Goal: Task Accomplishment & Management: Use online tool/utility

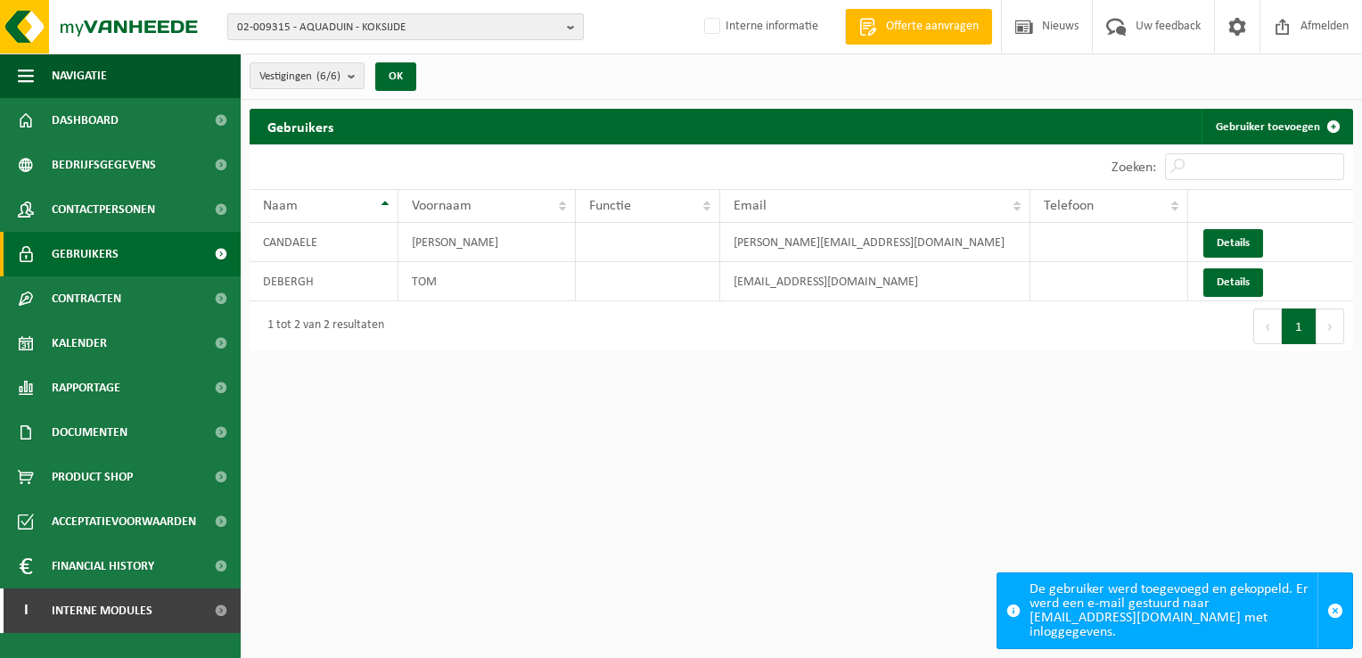
click at [487, 38] on span "02-009315 - AQUADUIN - KOKSIJDE" at bounding box center [398, 27] width 323 height 27
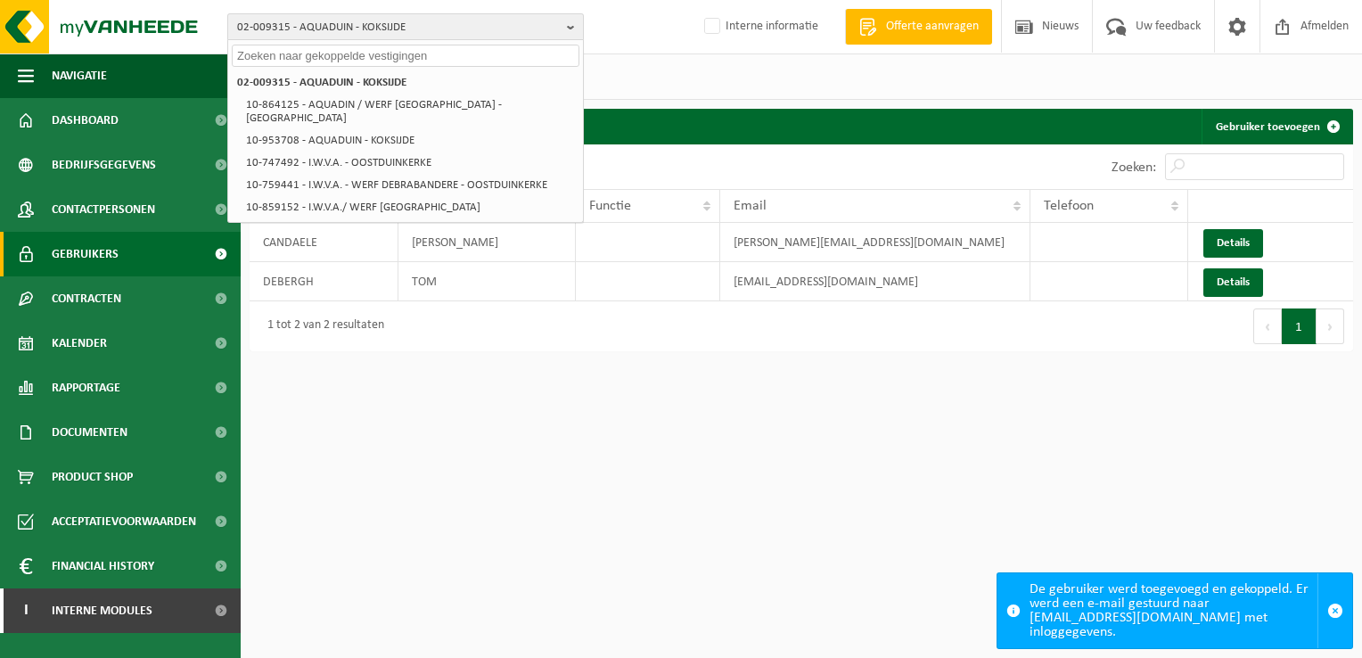
paste input "01-081753"
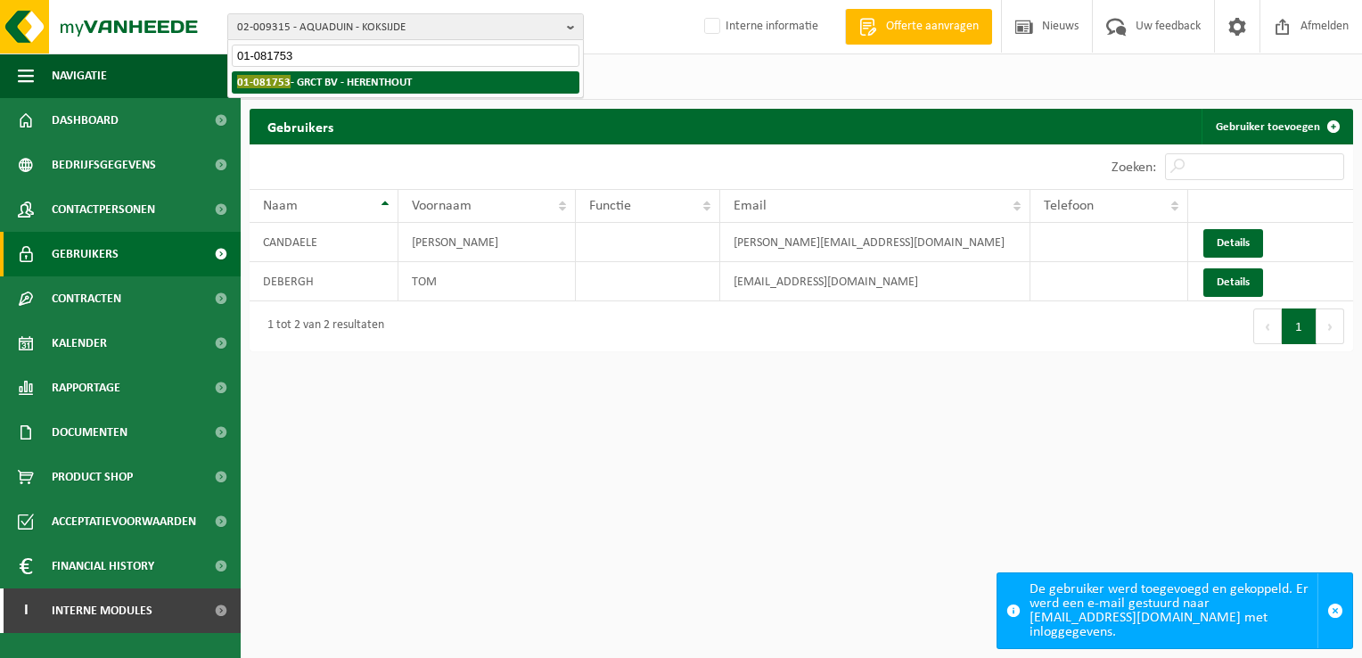
type input "01-081753"
click at [473, 76] on li "01-081753 - GRCT BV - HERENTHOUT" at bounding box center [406, 82] width 348 height 22
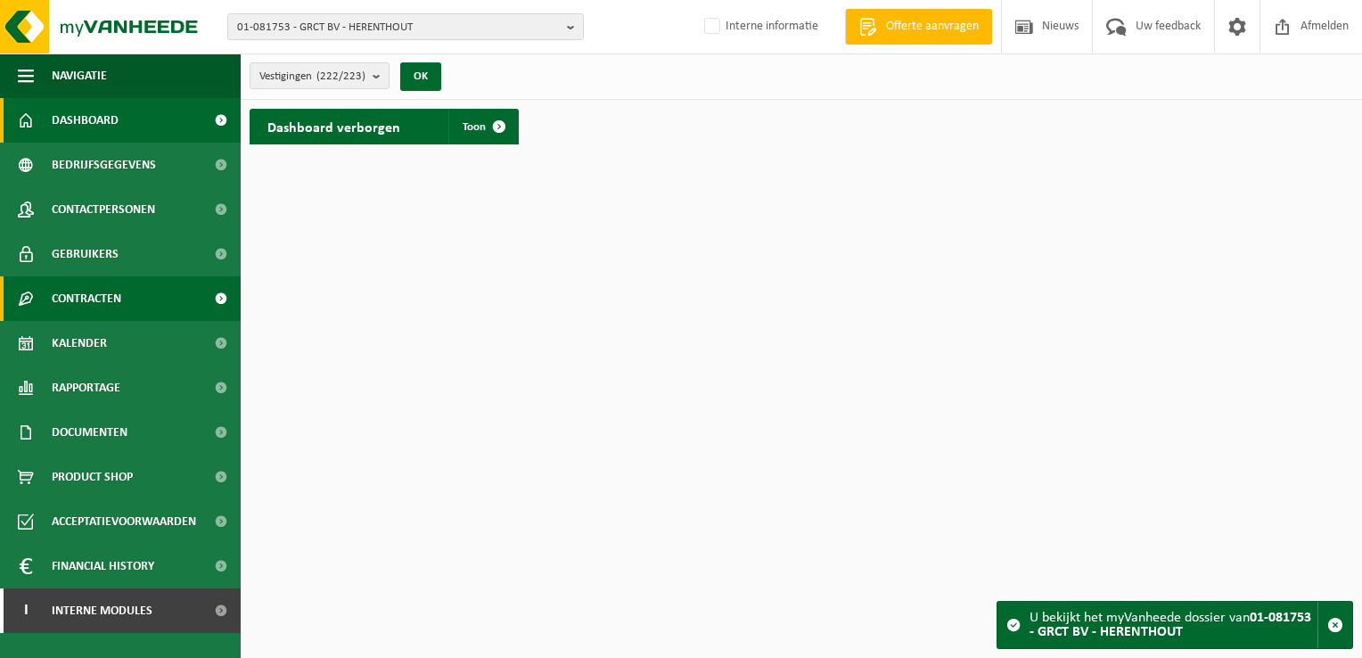
click at [143, 292] on link "Contracten" at bounding box center [120, 298] width 241 height 45
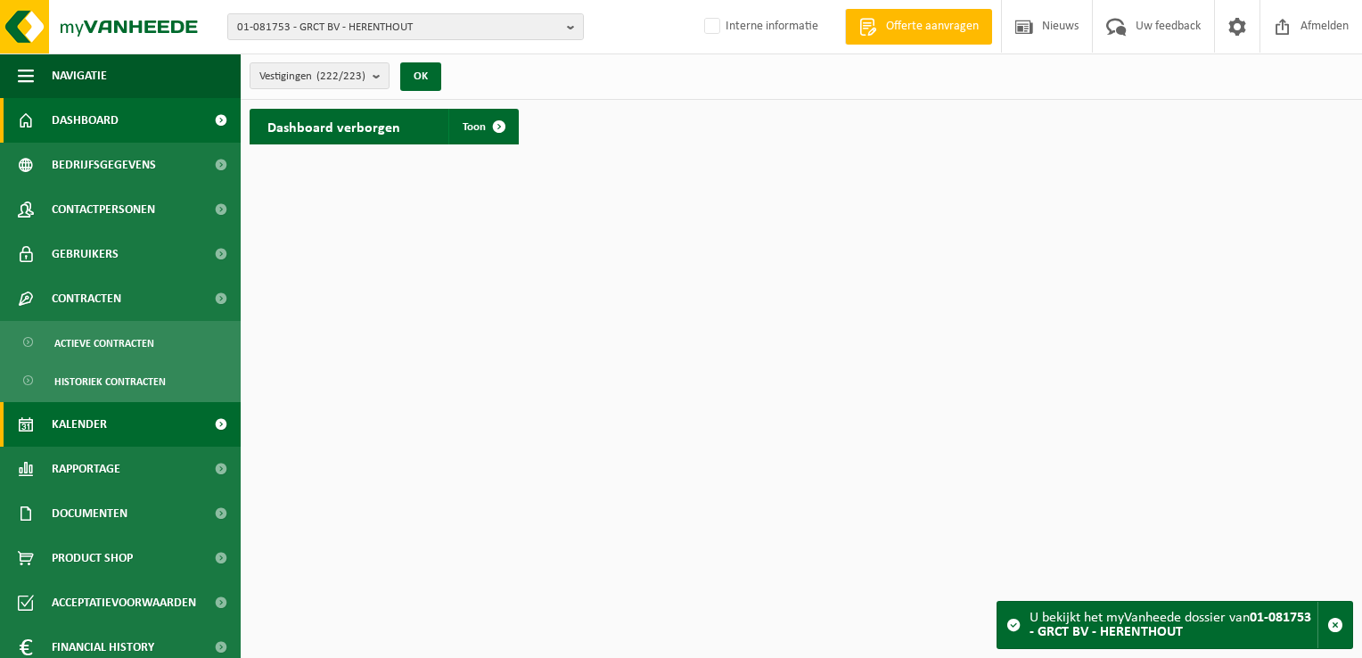
click at [127, 423] on link "Kalender" at bounding box center [120, 424] width 241 height 45
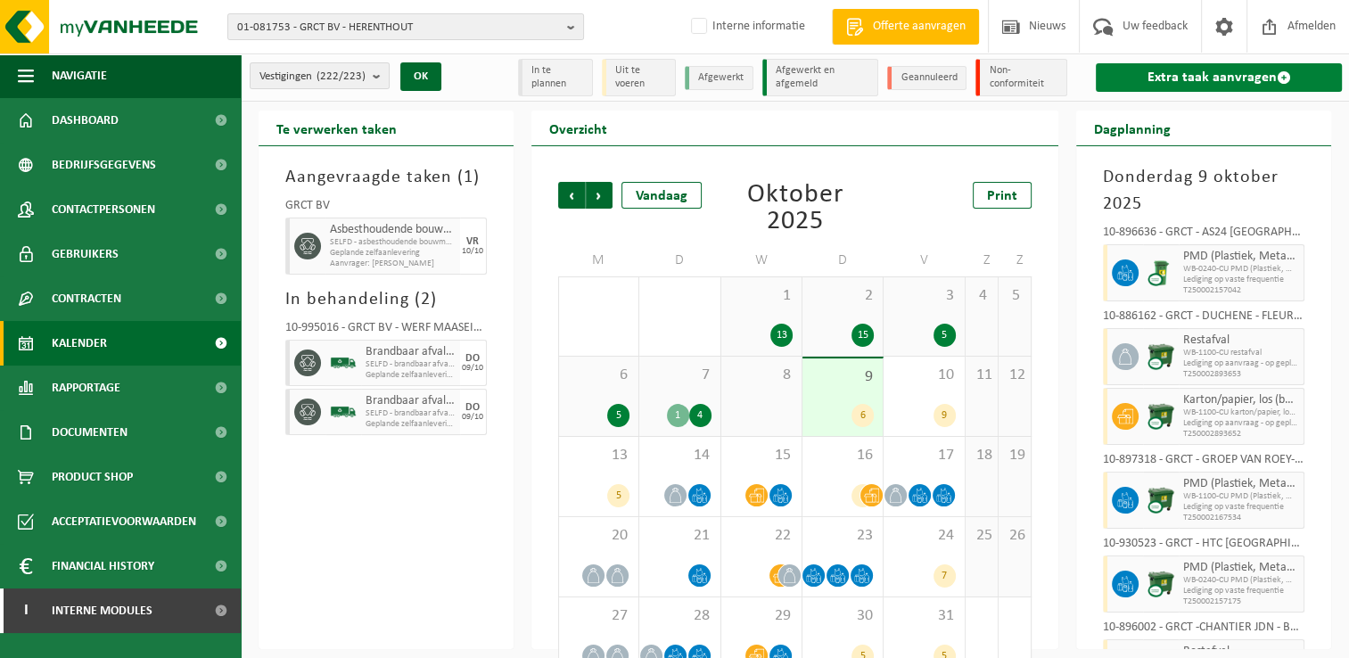
click at [1158, 87] on link "Extra taak aanvragen" at bounding box center [1219, 77] width 246 height 29
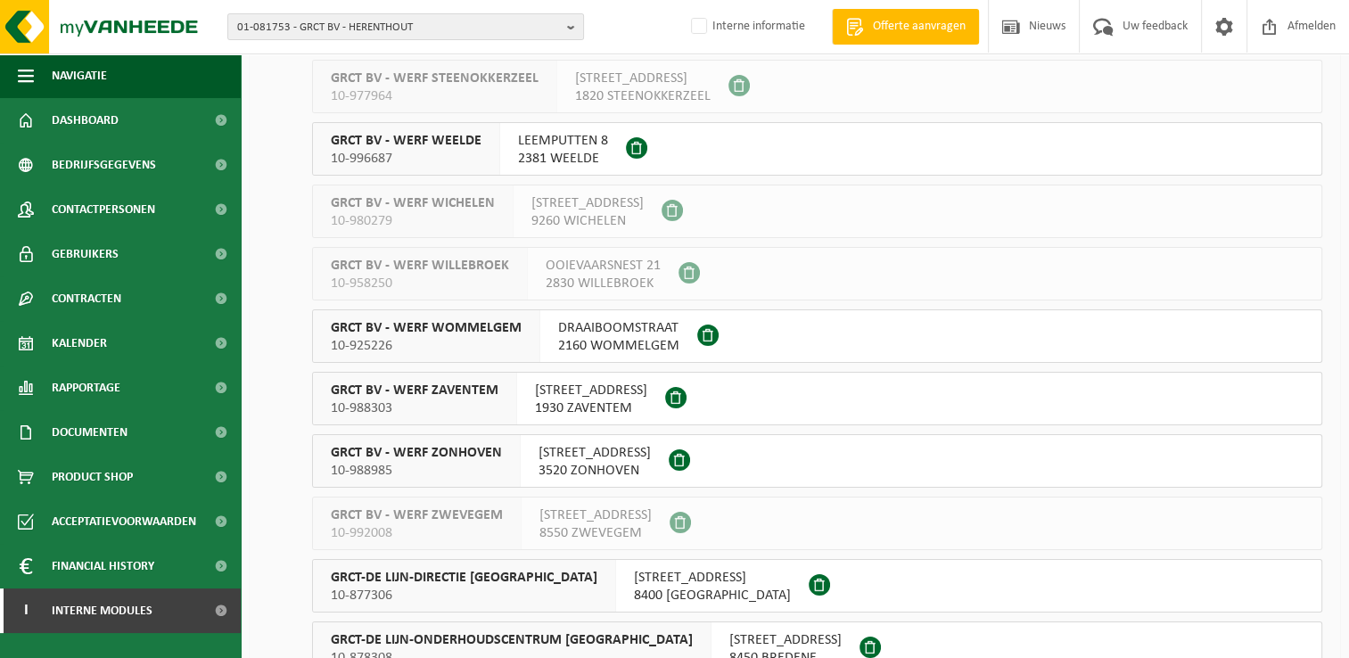
scroll to position [12719, 0]
click at [446, 22] on span "01-081753 - GRCT BV - HERENTHOUT" at bounding box center [398, 27] width 323 height 27
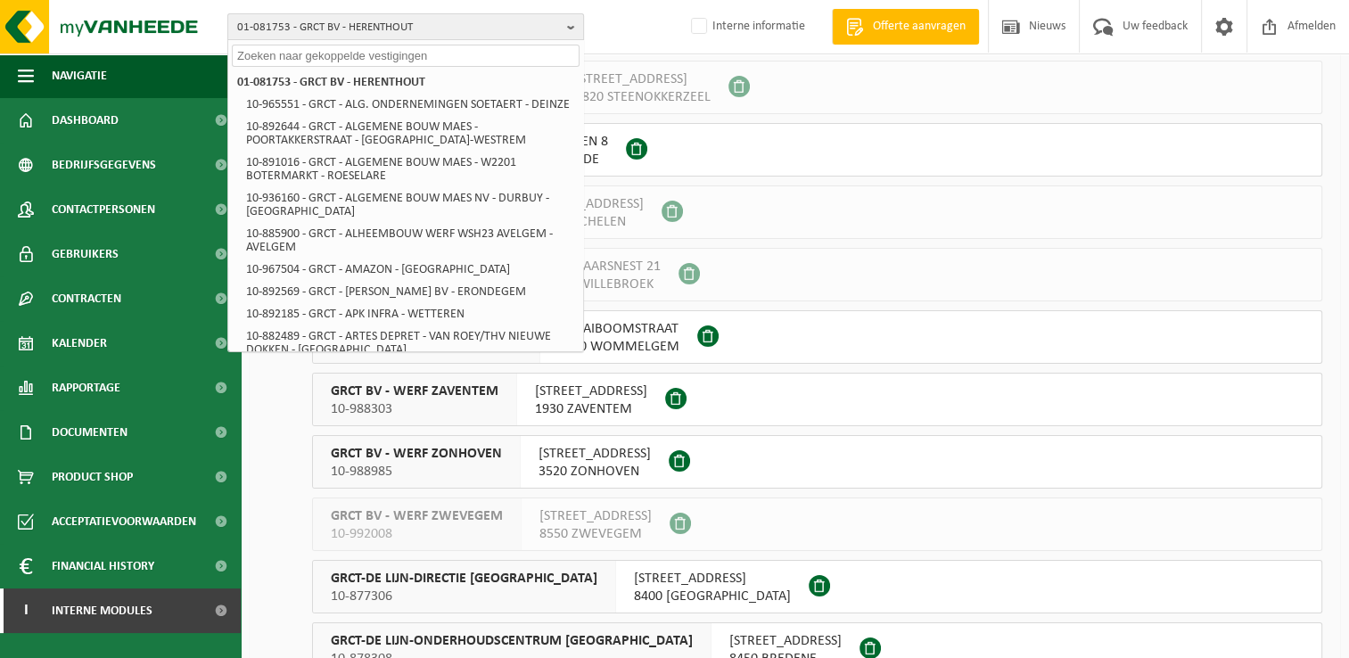
paste input "01-002325"
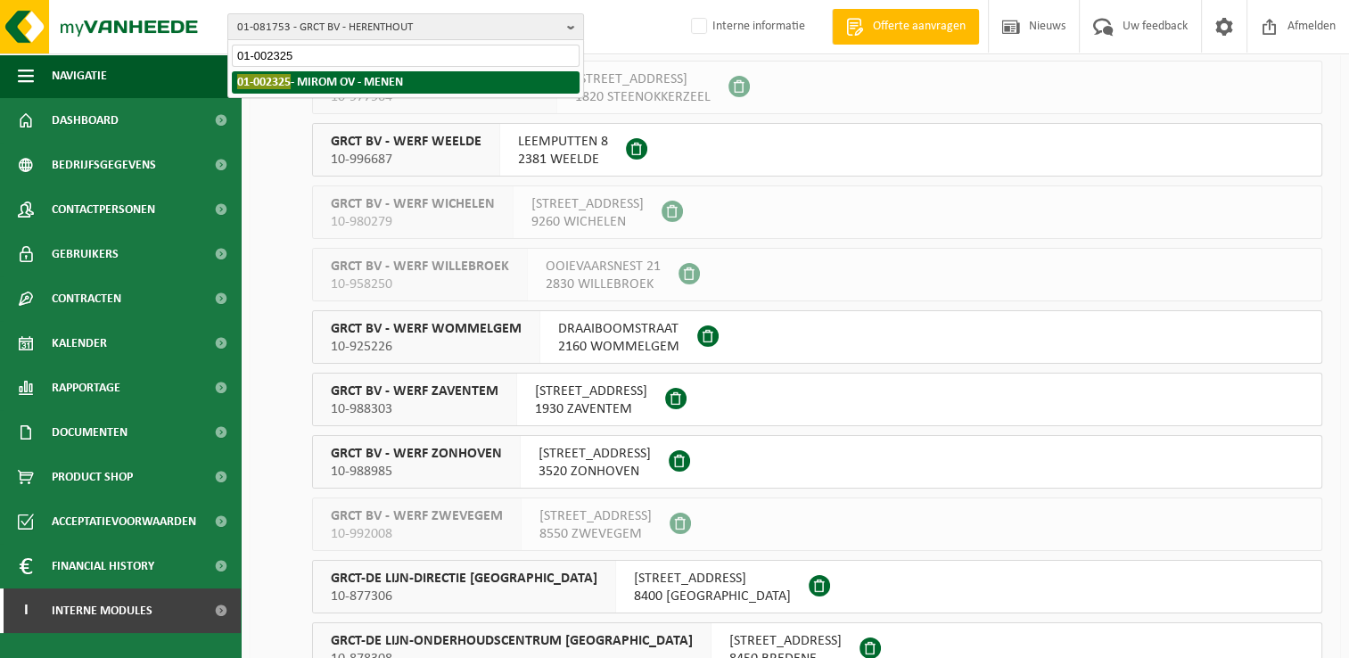
type input "01-002325"
click at [390, 75] on strong "01-002325 - MIROM OV - MENEN" at bounding box center [320, 81] width 166 height 15
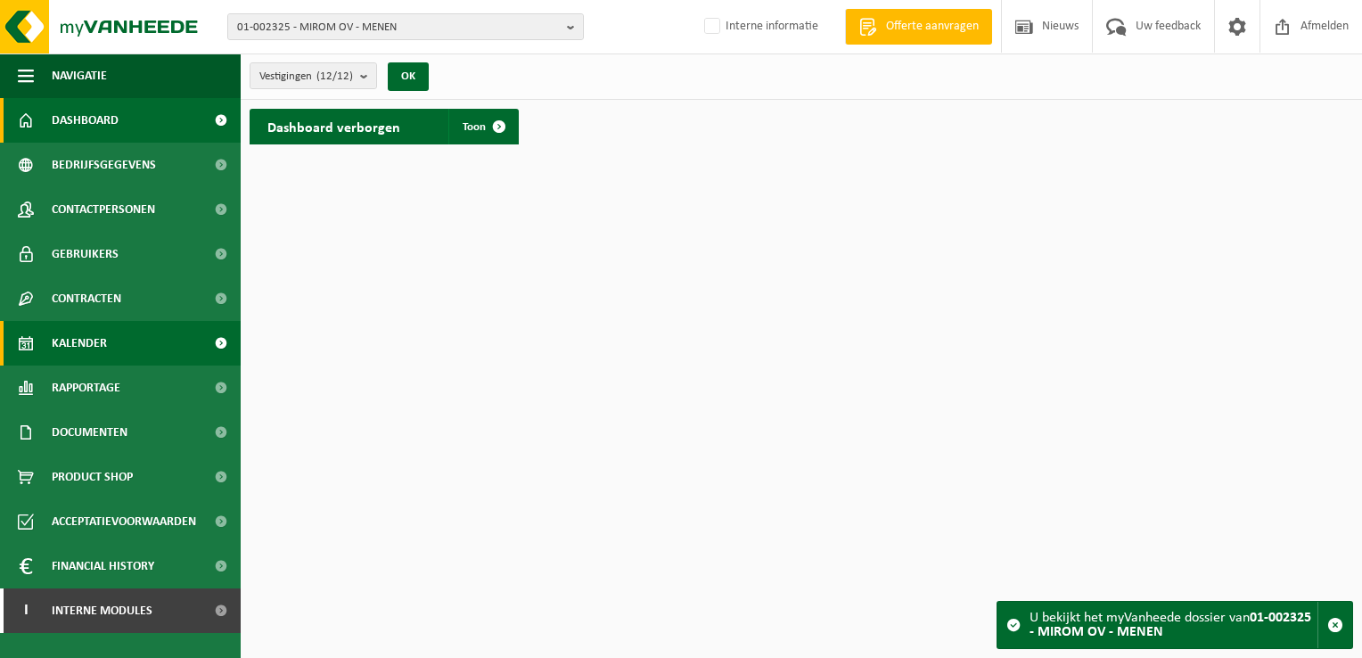
click at [110, 341] on link "Kalender" at bounding box center [120, 343] width 241 height 45
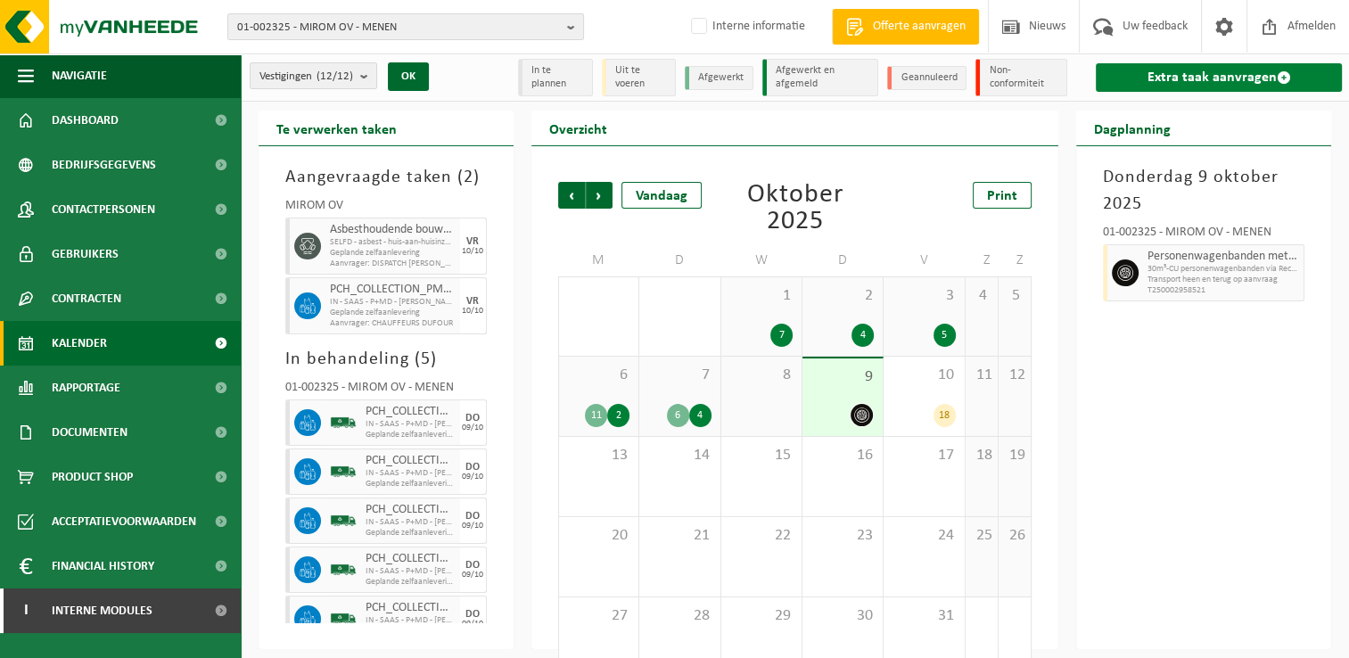
click at [1221, 82] on link "Extra taak aanvragen" at bounding box center [1219, 77] width 246 height 29
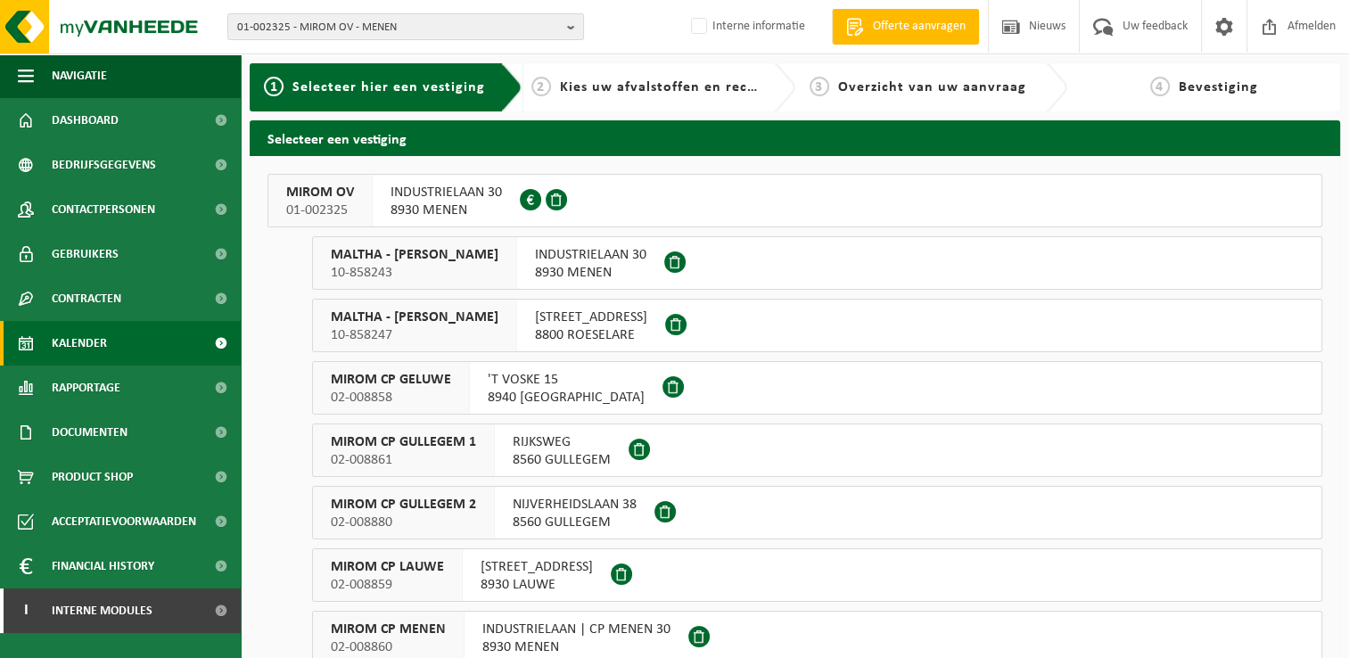
click at [128, 351] on link "Kalender" at bounding box center [120, 343] width 241 height 45
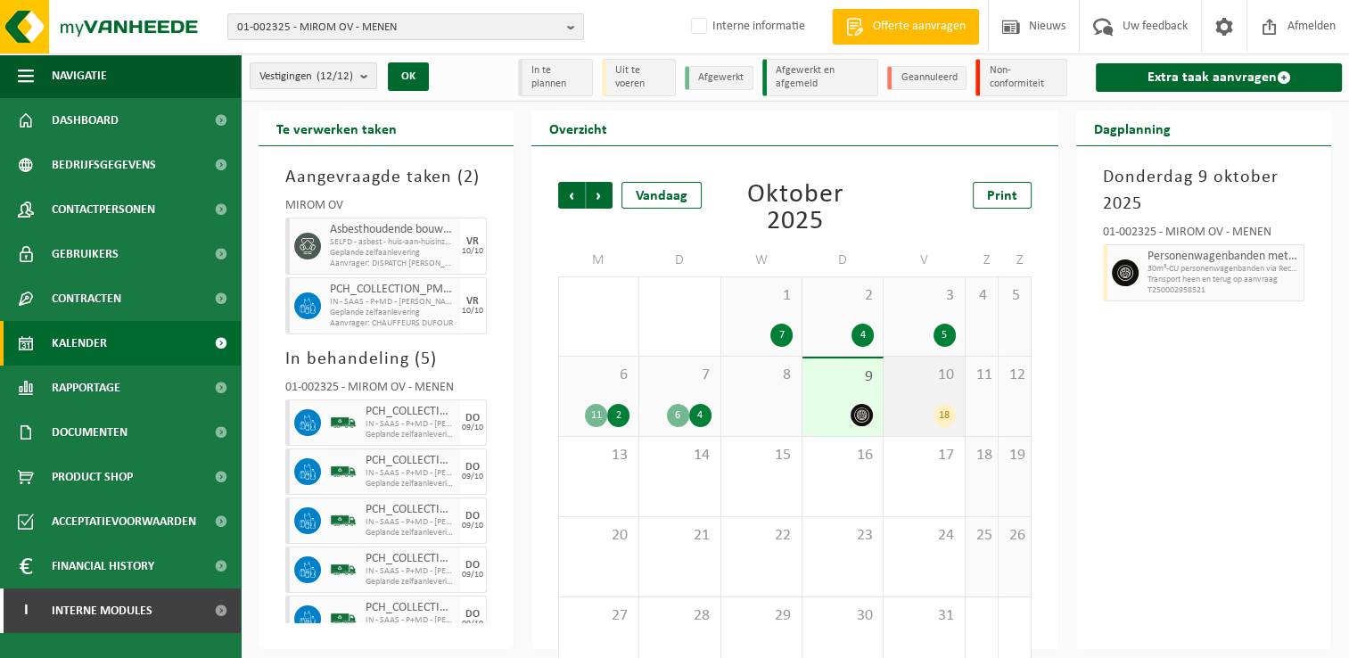
click at [934, 382] on span "10" at bounding box center [923, 376] width 62 height 20
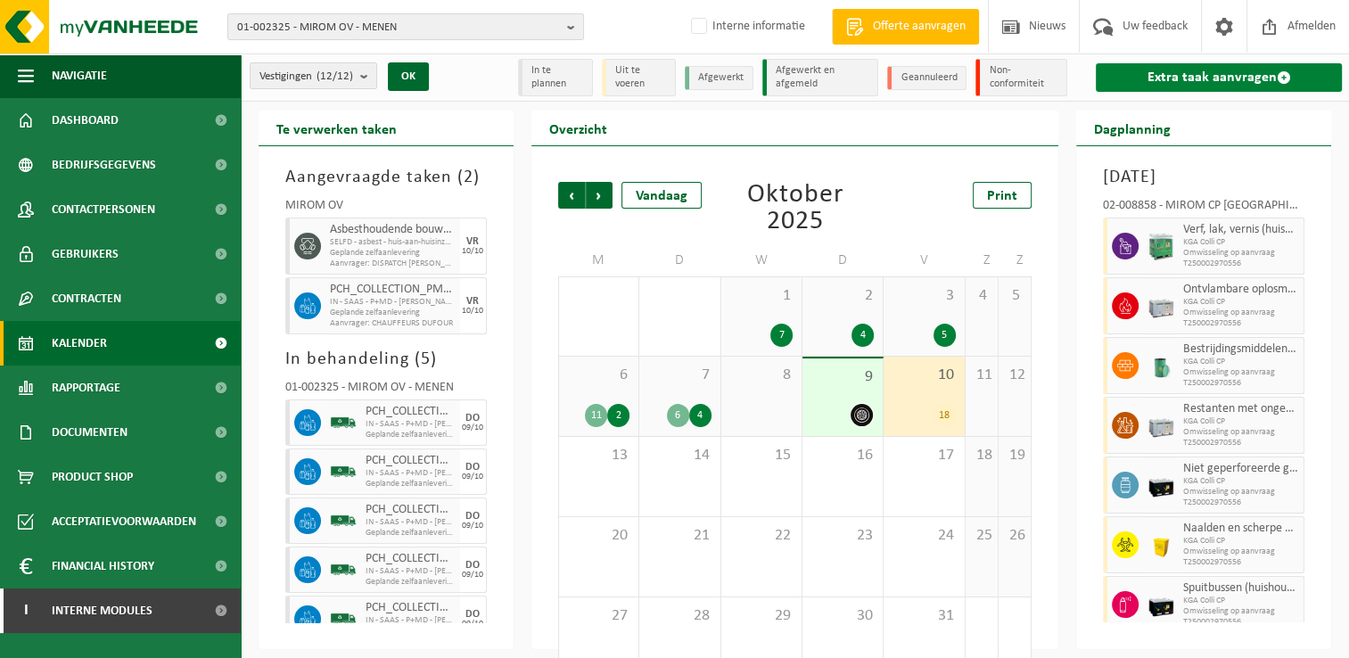
click at [1144, 79] on link "Extra taak aanvragen" at bounding box center [1219, 77] width 246 height 29
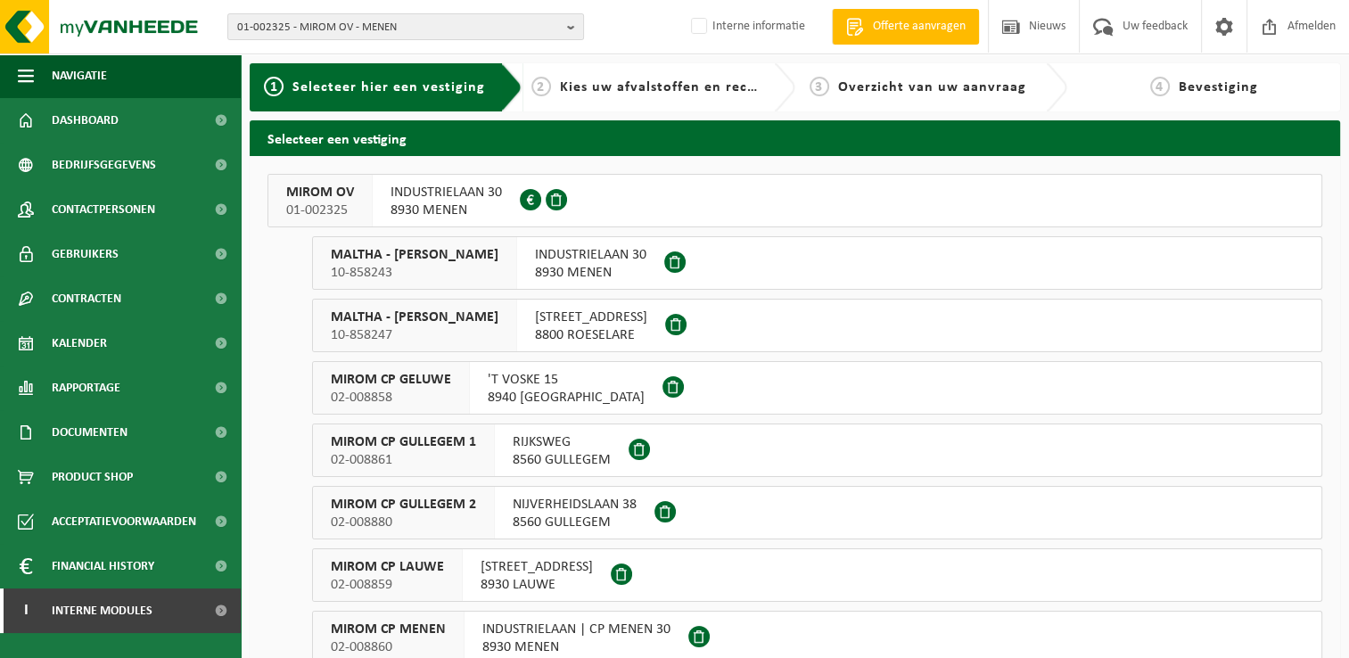
click at [378, 210] on div "INDUSTRIELAAN 30 8930 MENEN 0213.809.081" at bounding box center [446, 201] width 147 height 52
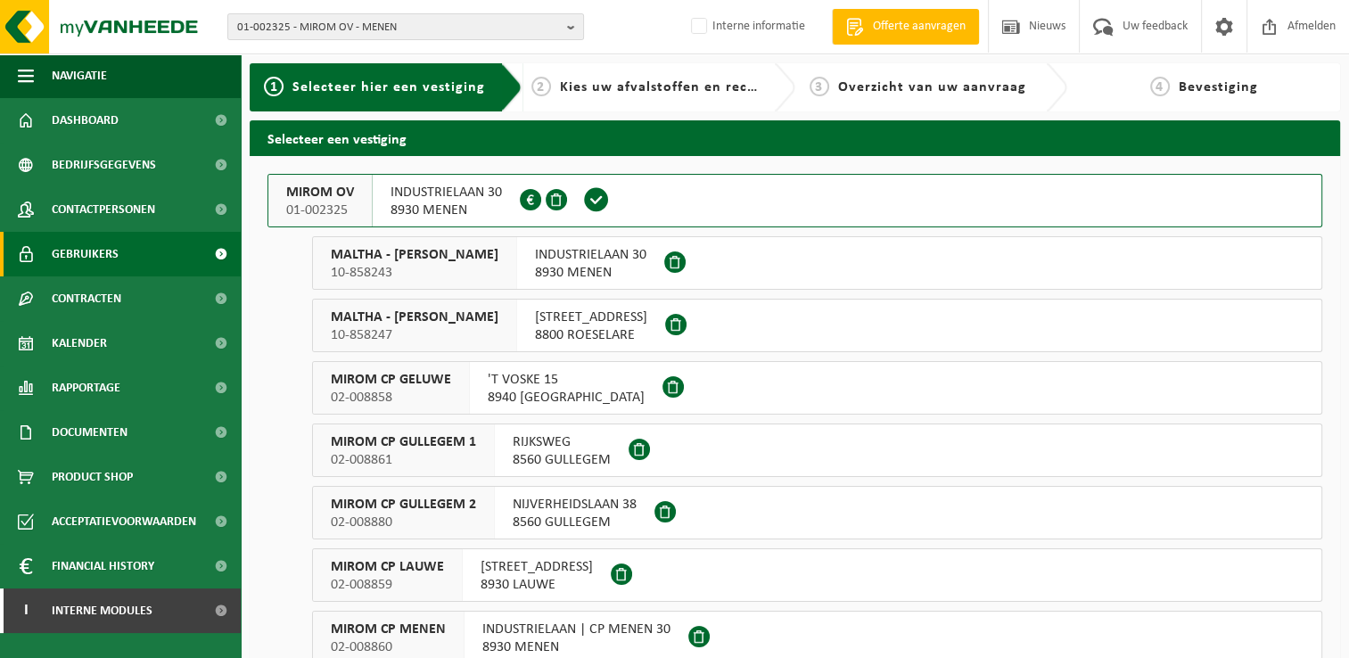
click at [132, 251] on link "Gebruikers" at bounding box center [120, 254] width 241 height 45
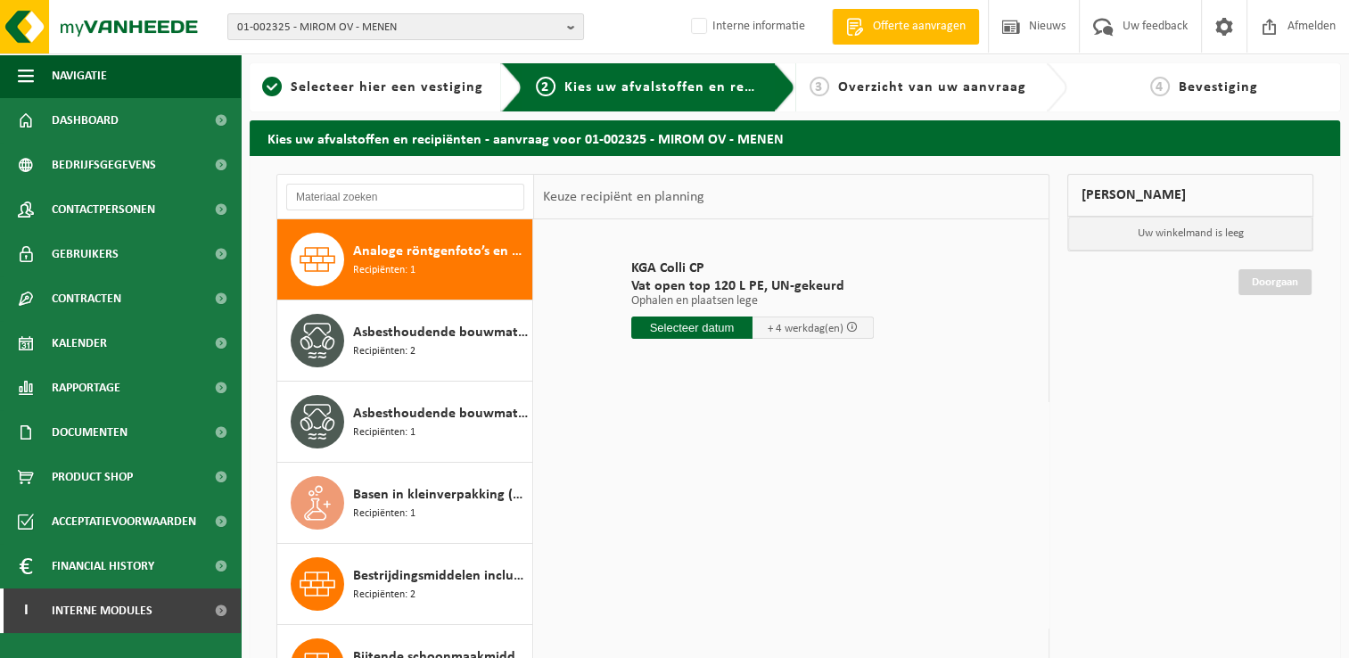
scroll to position [89, 0]
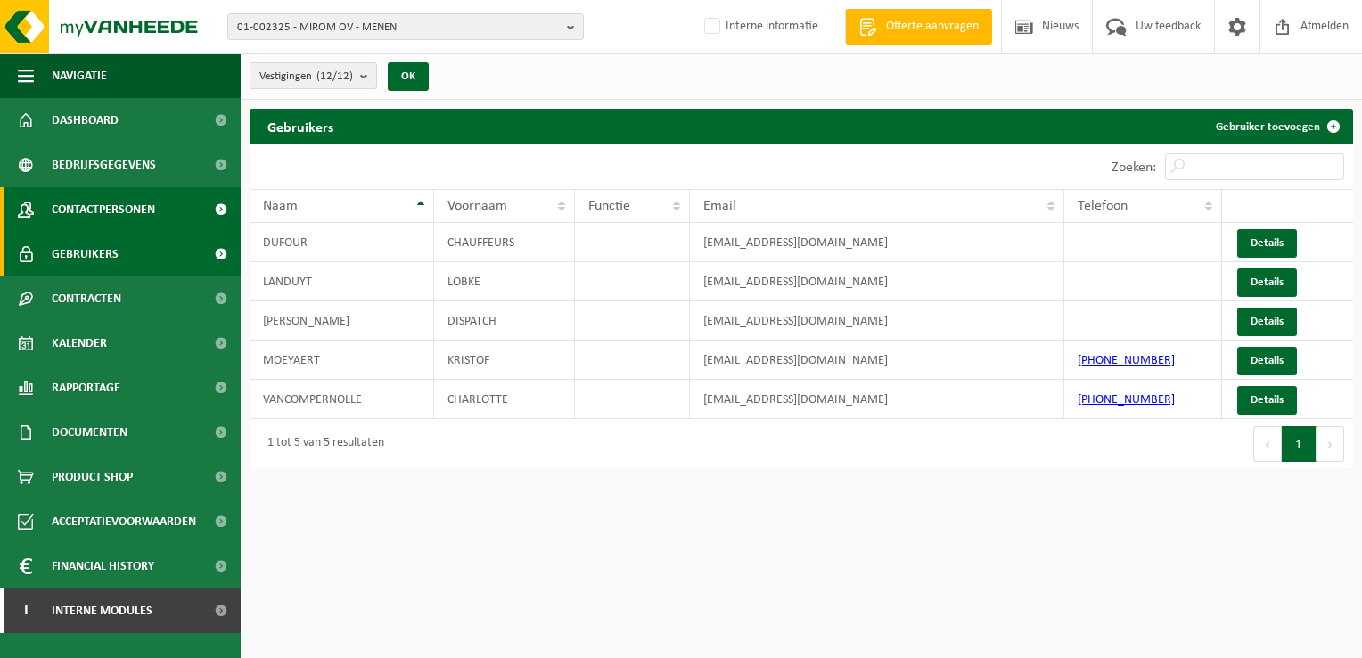
click at [115, 210] on span "Contactpersonen" at bounding box center [103, 209] width 103 height 45
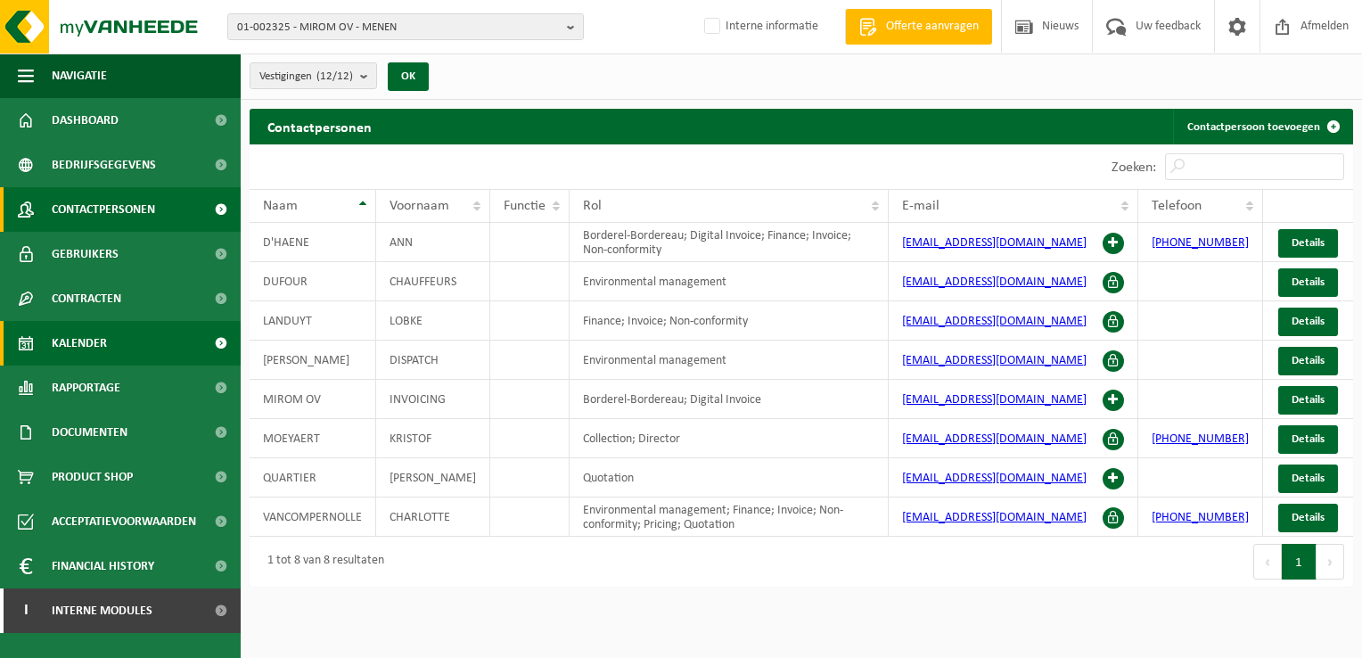
click at [118, 337] on link "Kalender" at bounding box center [120, 343] width 241 height 45
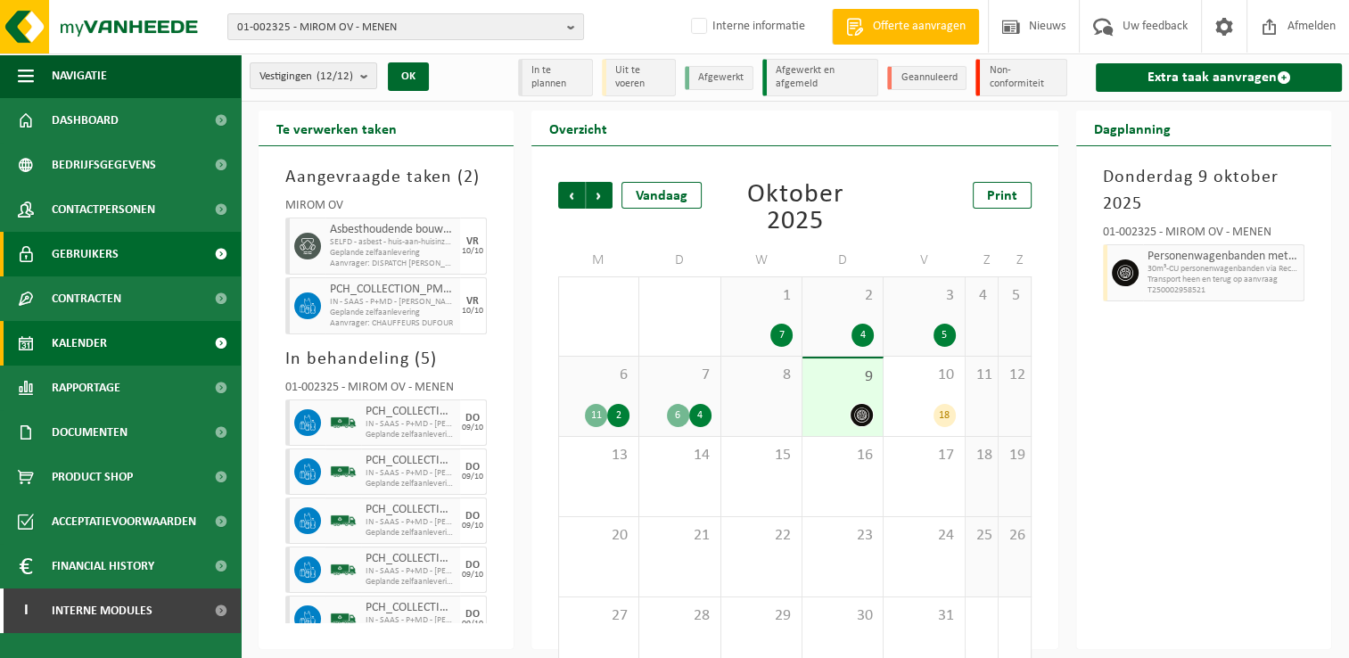
click at [111, 251] on span "Gebruikers" at bounding box center [85, 254] width 67 height 45
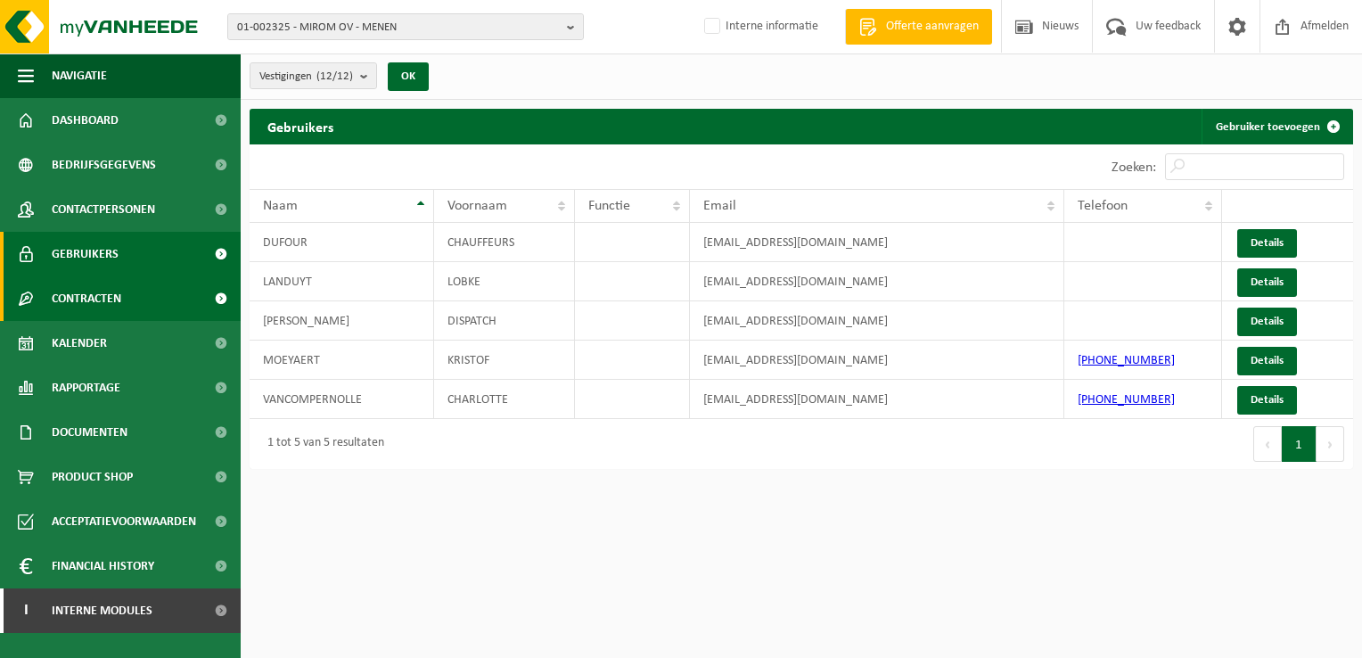
click at [133, 294] on link "Contracten" at bounding box center [120, 298] width 241 height 45
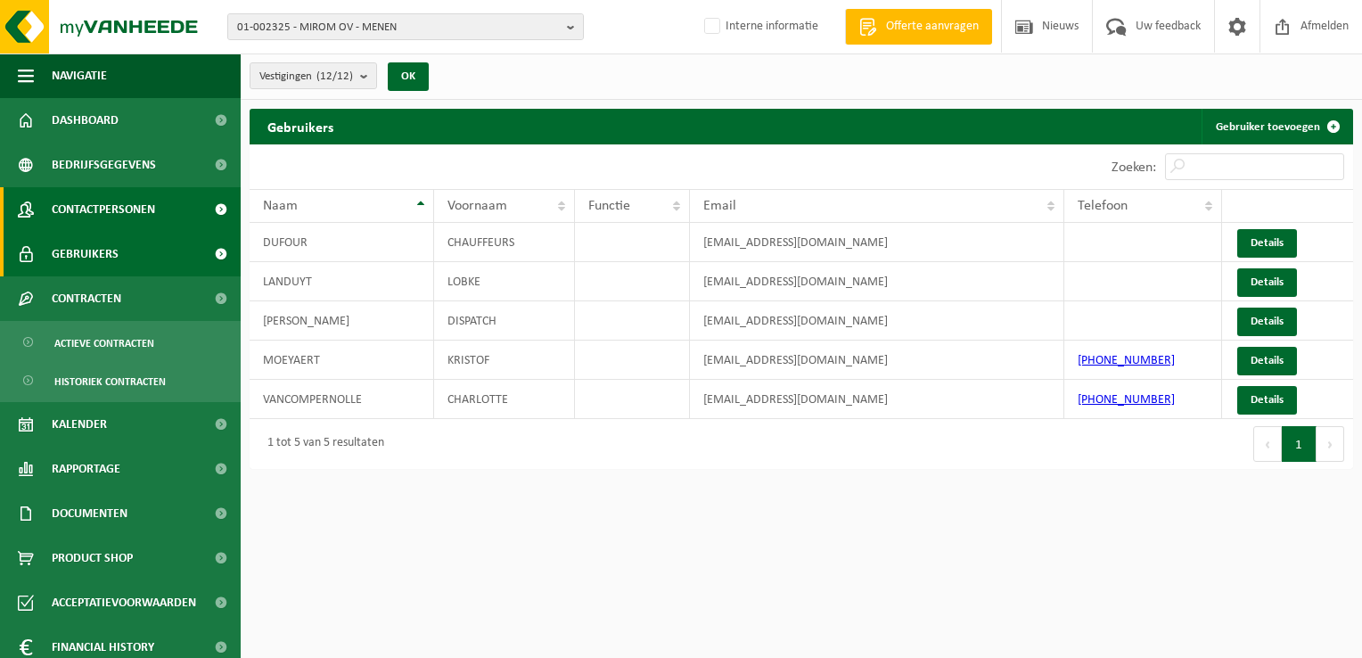
click at [129, 223] on span "Contactpersonen" at bounding box center [103, 209] width 103 height 45
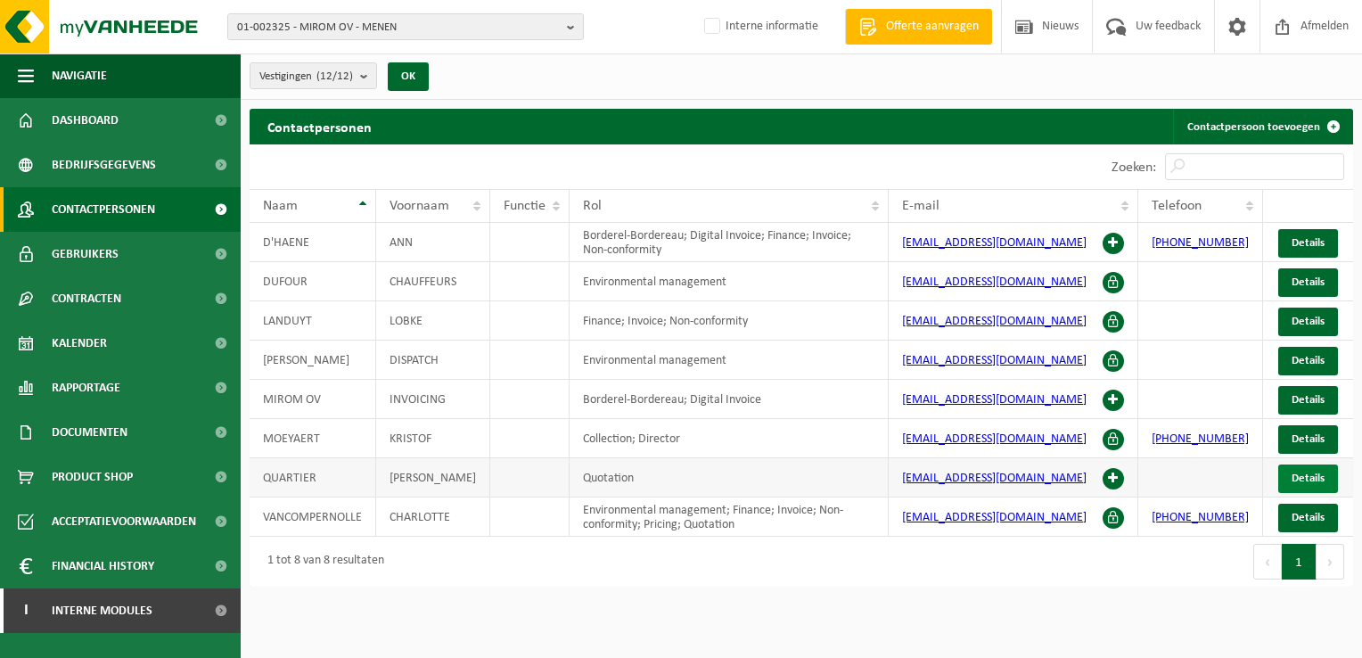
click at [1306, 477] on span "Details" at bounding box center [1308, 478] width 33 height 12
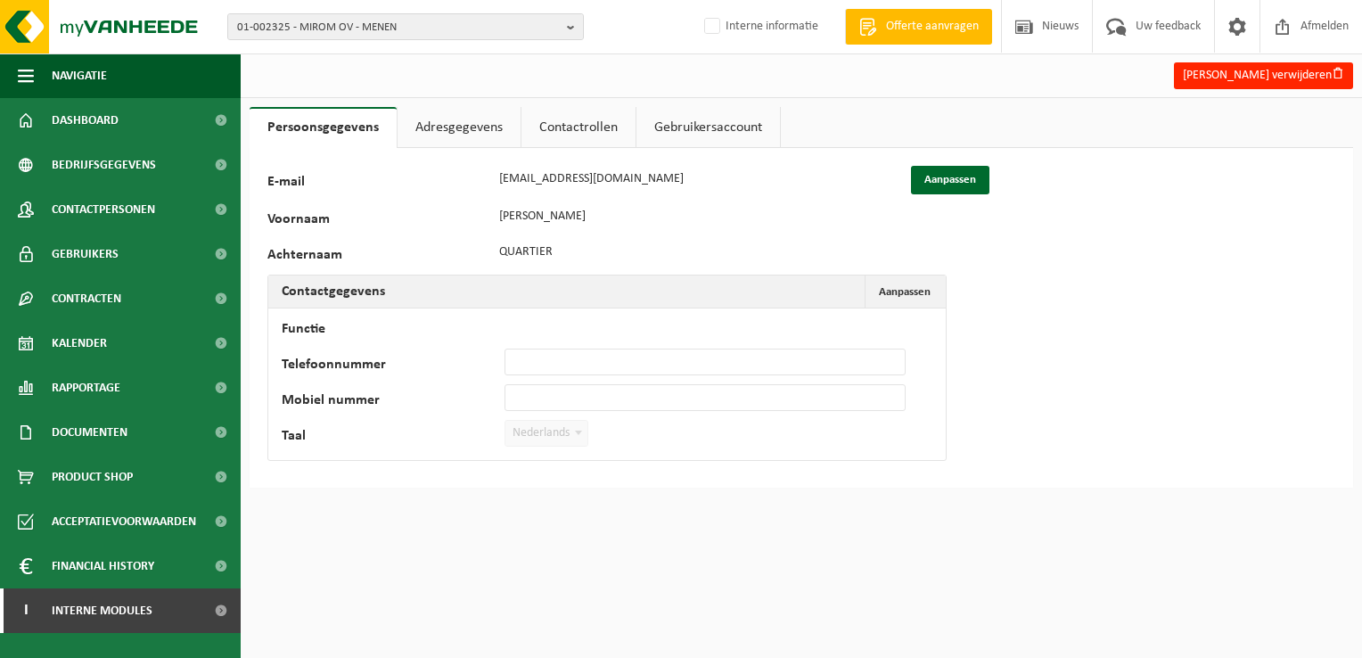
click at [680, 131] on link "Gebruikersaccount" at bounding box center [709, 127] width 144 height 41
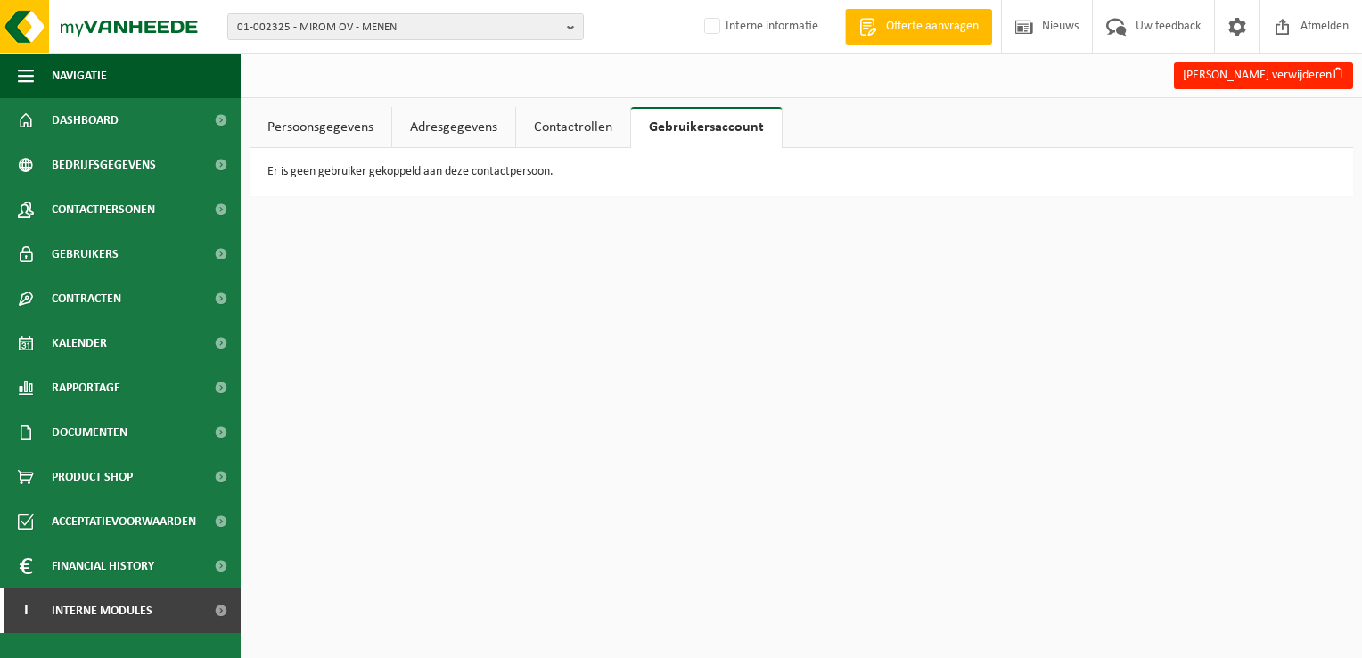
click at [555, 135] on link "Contactrollen" at bounding box center [573, 127] width 114 height 41
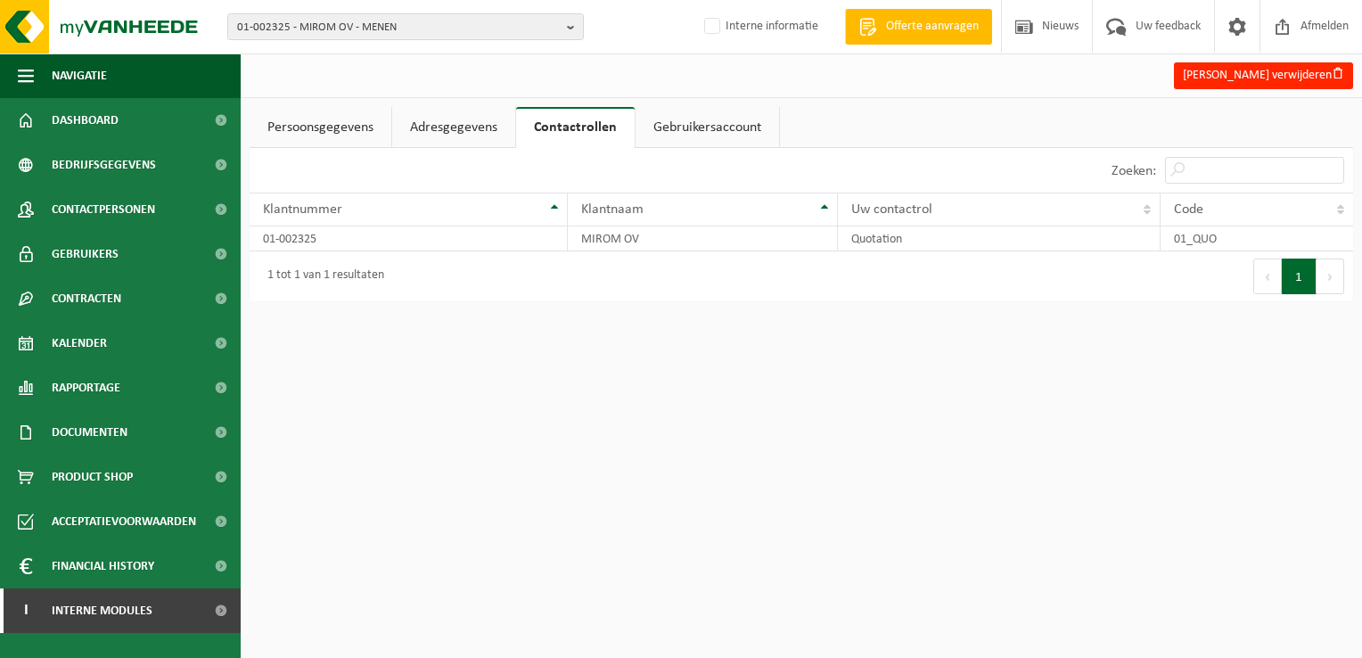
click at [456, 131] on link "Adresgegevens" at bounding box center [453, 127] width 123 height 41
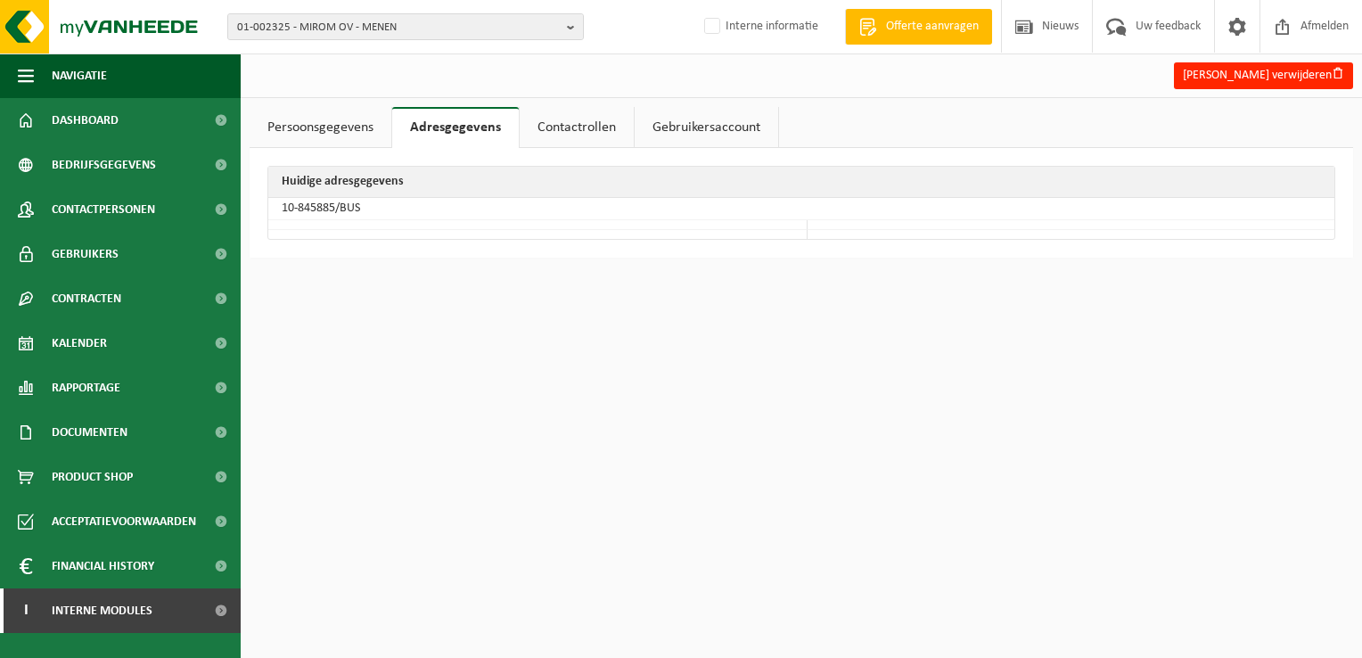
click at [322, 130] on link "Persoonsgegevens" at bounding box center [321, 127] width 142 height 41
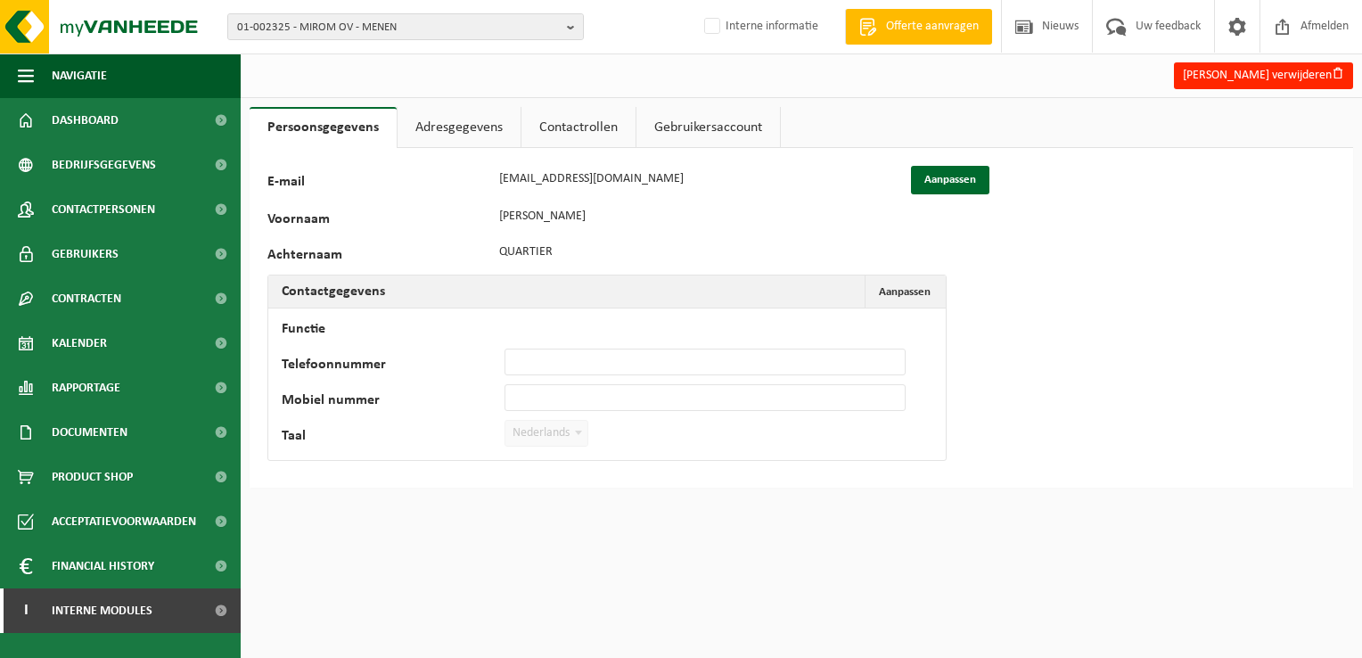
click at [456, 133] on link "Adresgegevens" at bounding box center [459, 127] width 123 height 41
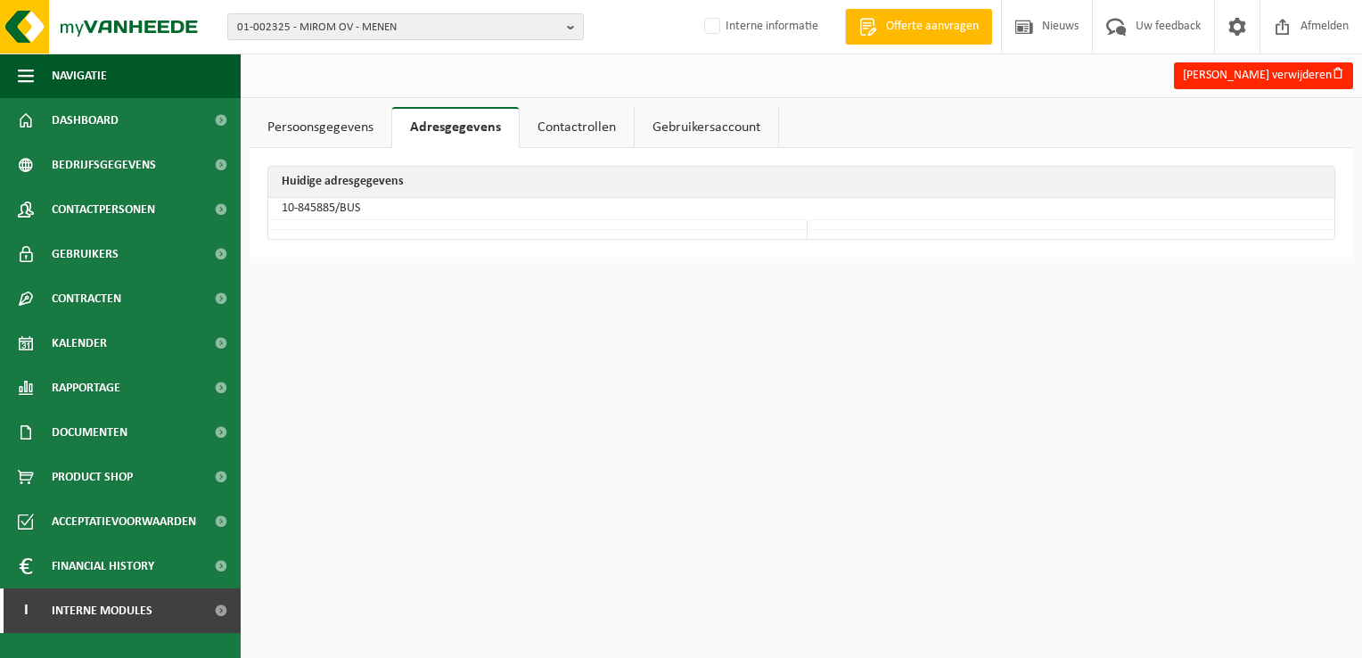
click at [575, 131] on link "Contactrollen" at bounding box center [577, 127] width 114 height 41
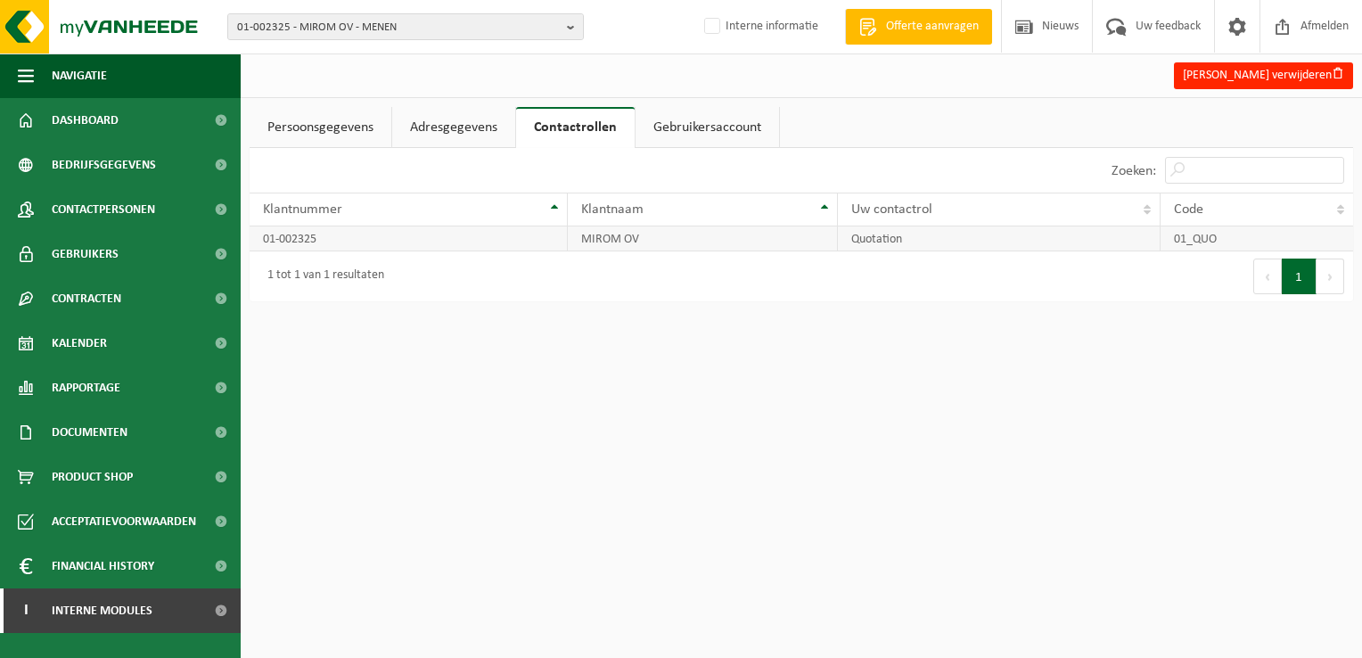
click at [284, 239] on td "01-002325" at bounding box center [409, 238] width 318 height 25
click at [684, 112] on link "Gebruikersaccount" at bounding box center [708, 127] width 144 height 41
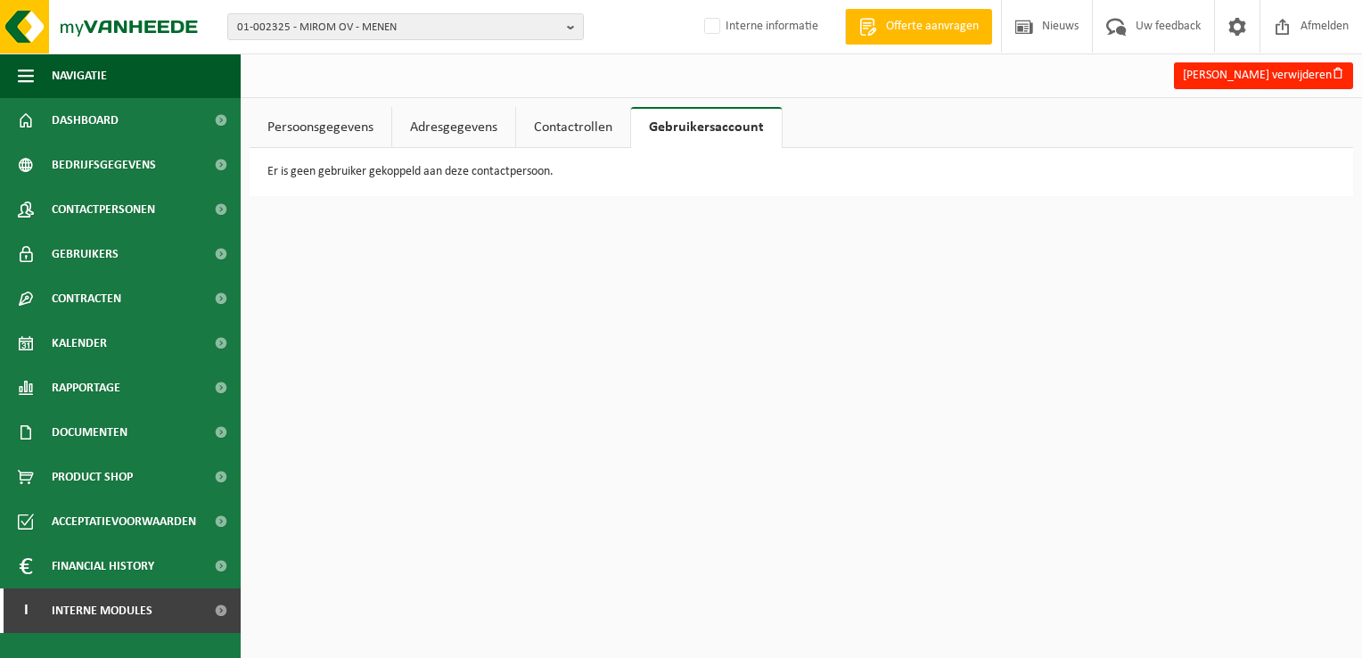
click at [580, 126] on link "Contactrollen" at bounding box center [573, 127] width 114 height 41
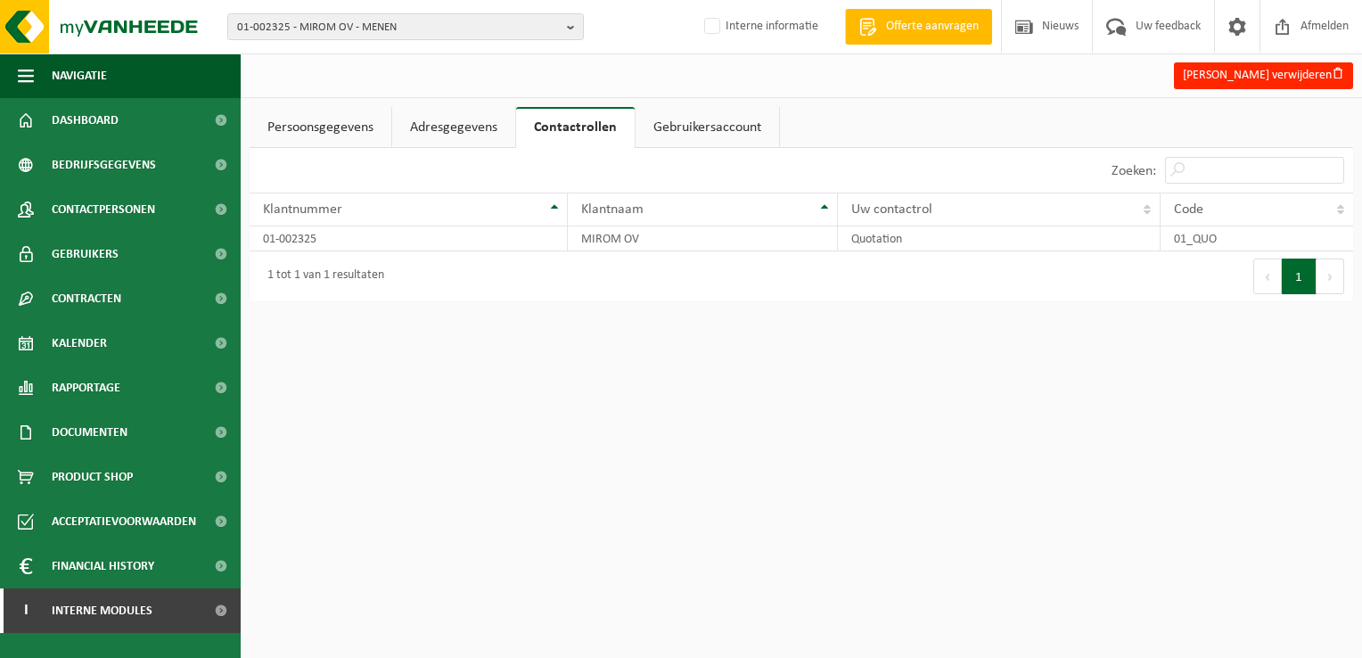
click at [670, 125] on link "Gebruikersaccount" at bounding box center [708, 127] width 144 height 41
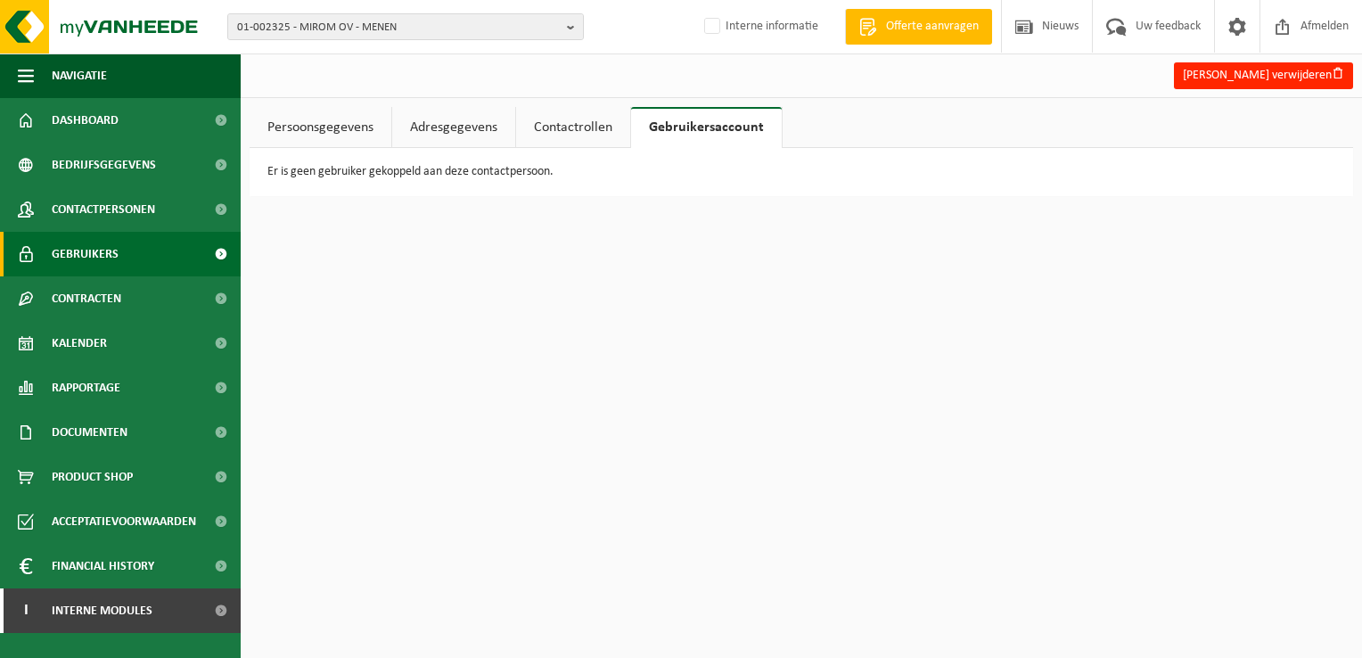
click at [128, 262] on link "Gebruikers" at bounding box center [120, 254] width 241 height 45
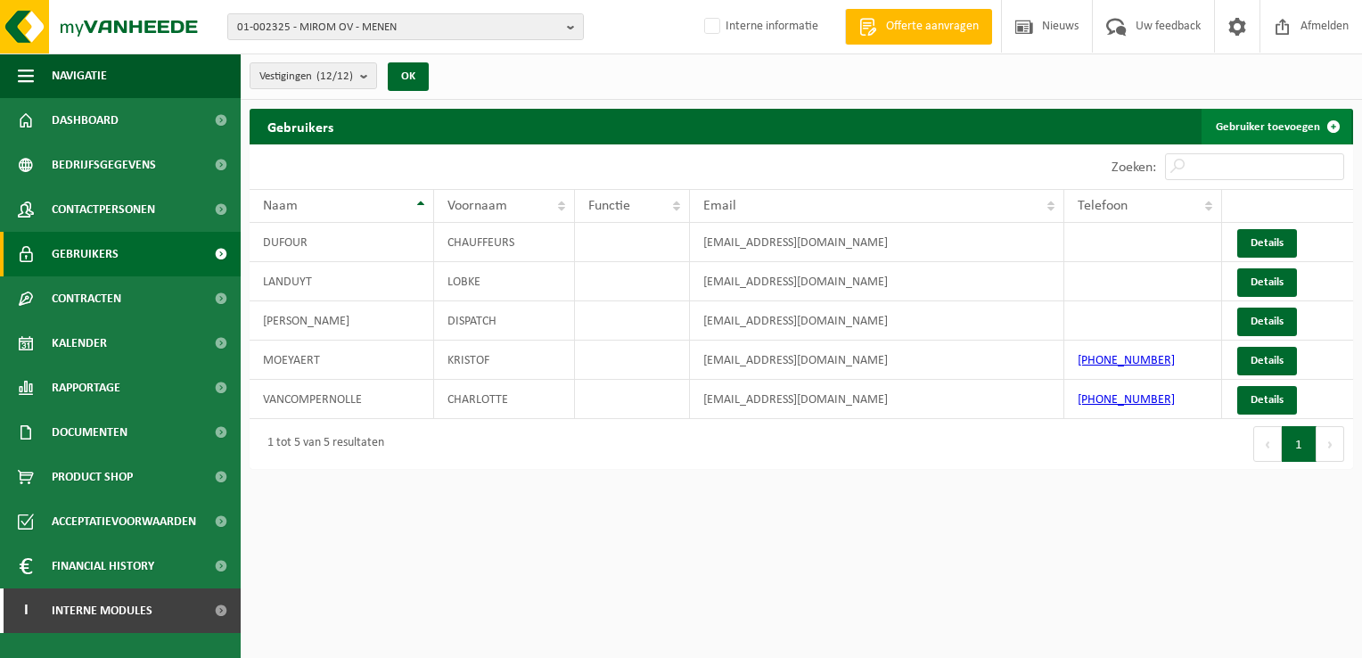
click at [1233, 131] on link "Gebruiker toevoegen" at bounding box center [1277, 127] width 150 height 36
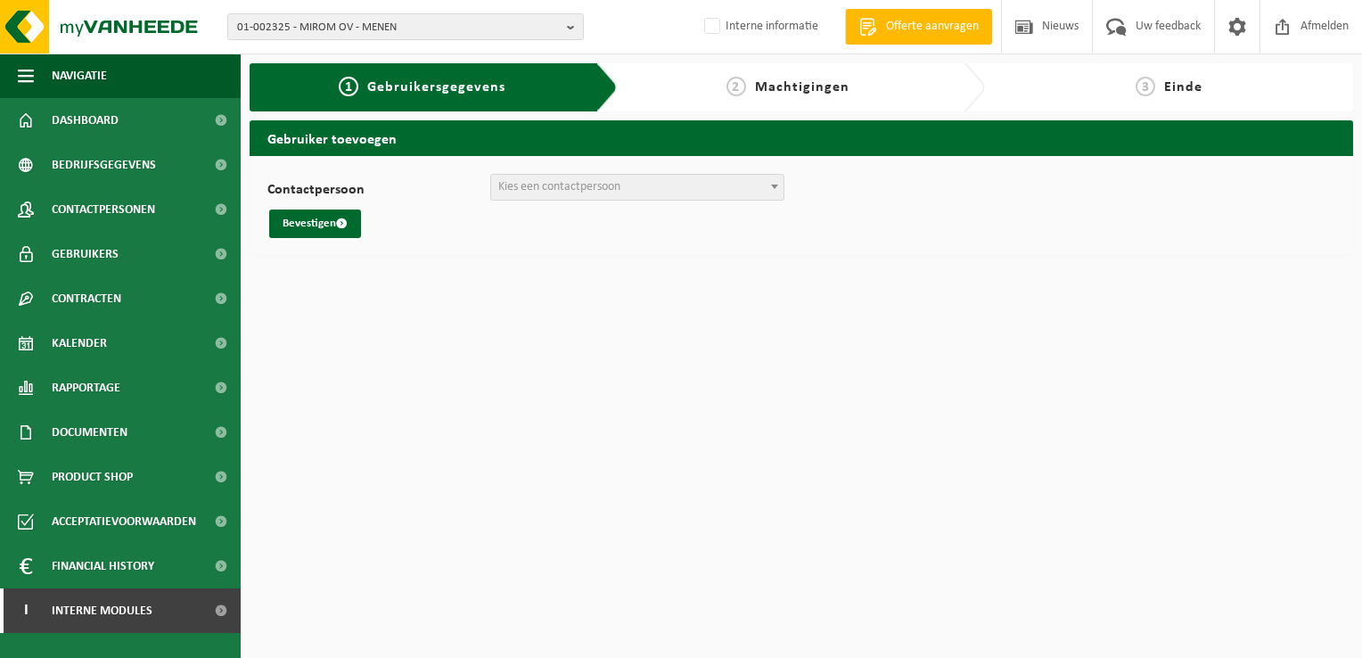
click at [523, 192] on span "Kies een contactpersoon" at bounding box center [559, 186] width 122 height 13
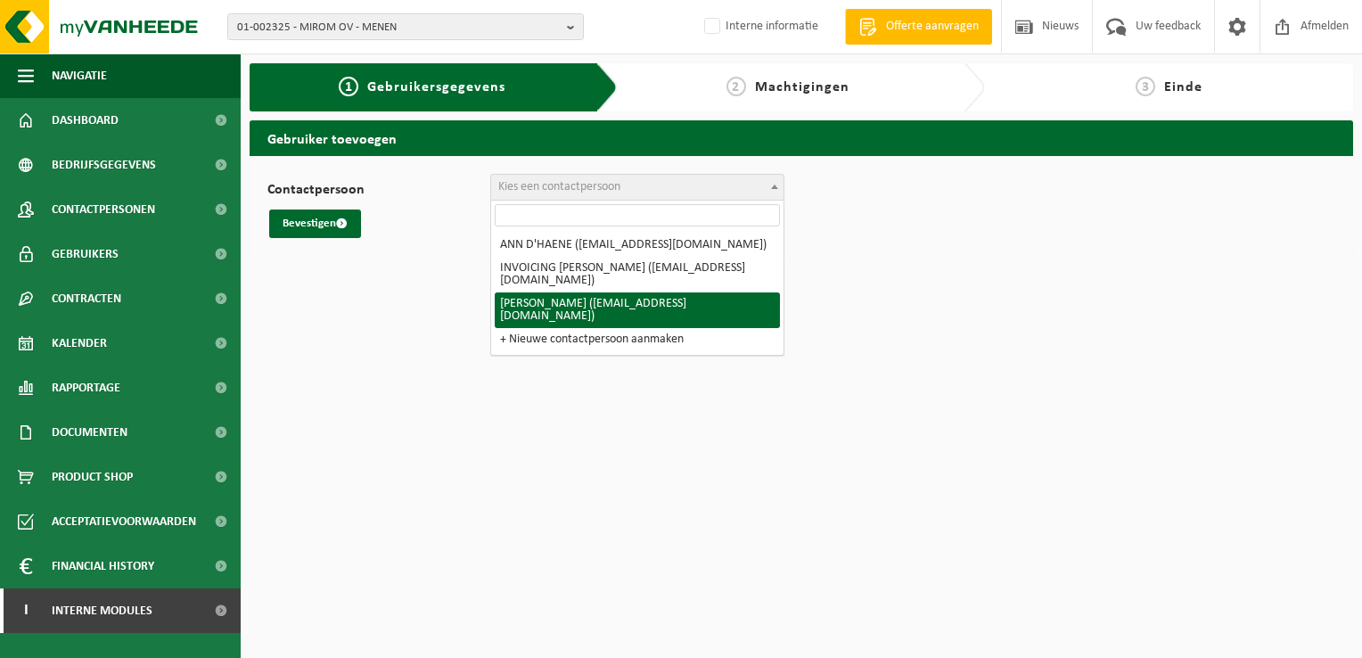
click at [398, 310] on html "01-002325 - MIROM OV - MENEN 01-002325 - MIROM OV - MENEN 10-858243 - MALTHA - …" at bounding box center [681, 329] width 1362 height 658
click at [464, 277] on html "01-002325 - MIROM OV - MENEN 01-002325 - MIROM OV - MENEN 10-858243 - MALTHA - …" at bounding box center [681, 329] width 1362 height 658
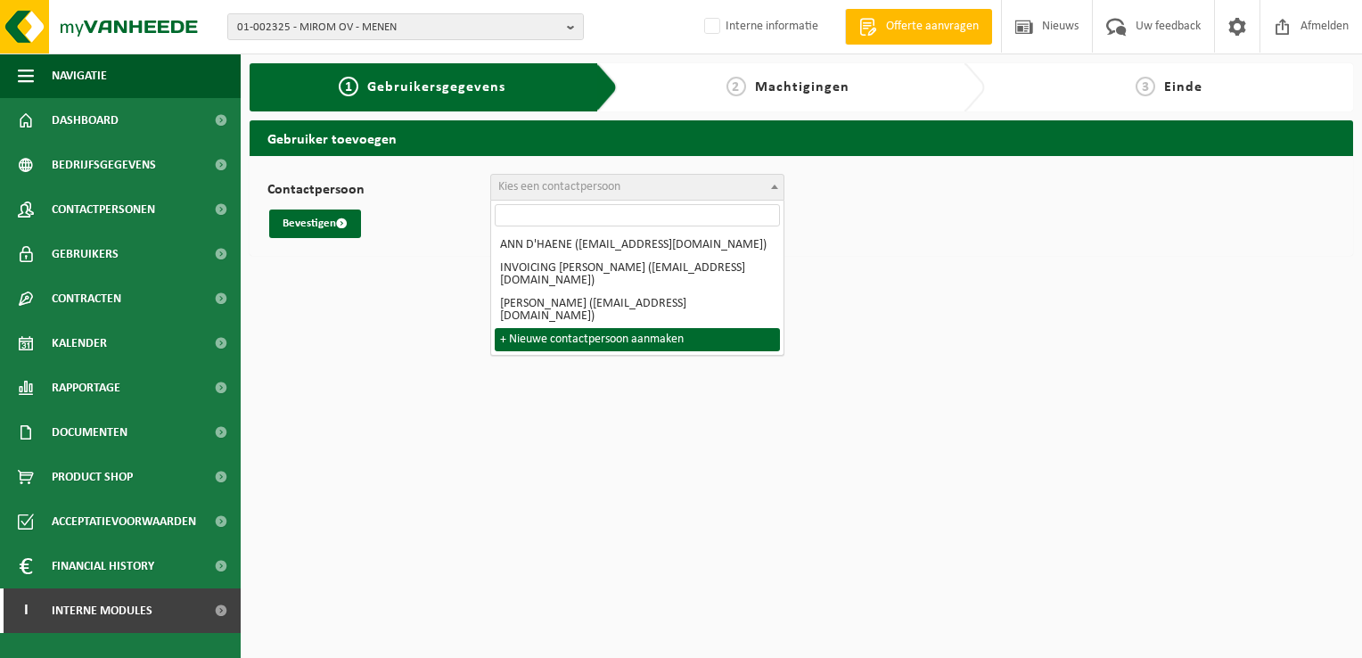
click at [420, 349] on html "01-002325 - MIROM OV - MENEN 01-002325 - MIROM OV - MENEN 10-858243 - MALTHA - …" at bounding box center [681, 329] width 1362 height 658
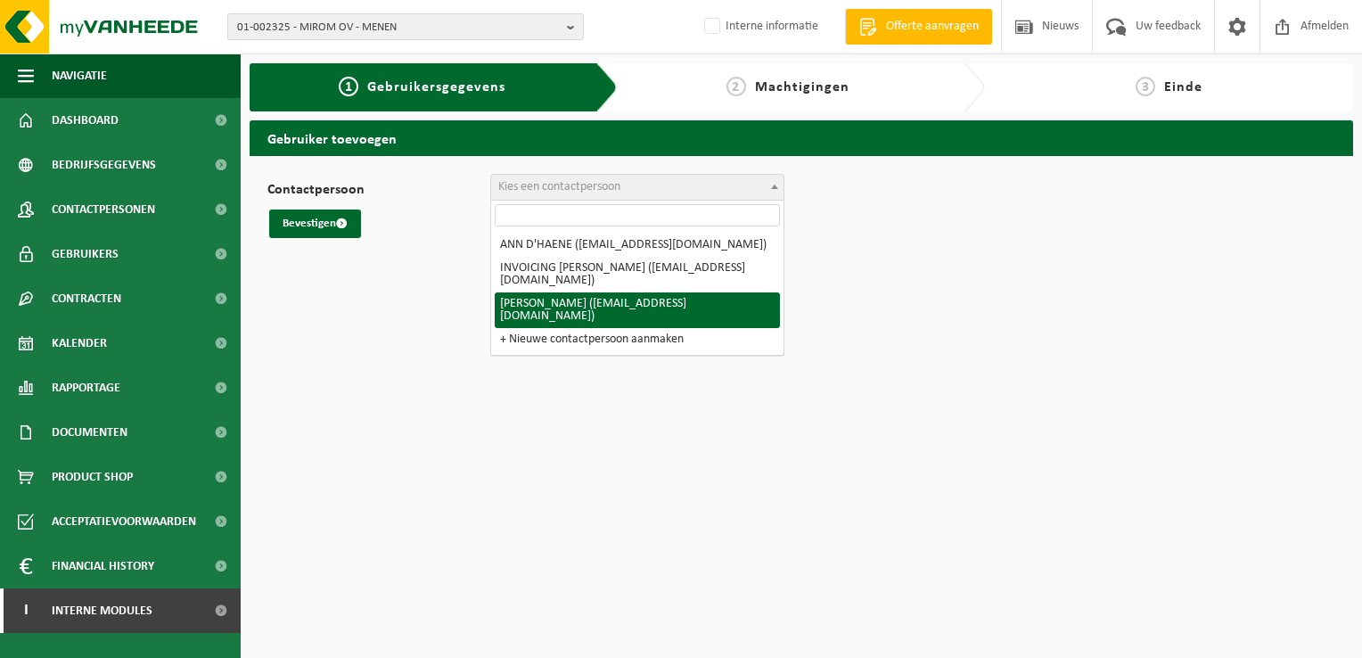
click at [314, 318] on html "01-002325 - MIROM OV - MENEN 01-002325 - MIROM OV - MENEN 10-858243 - MALTHA - …" at bounding box center [681, 329] width 1362 height 658
select select "122919"
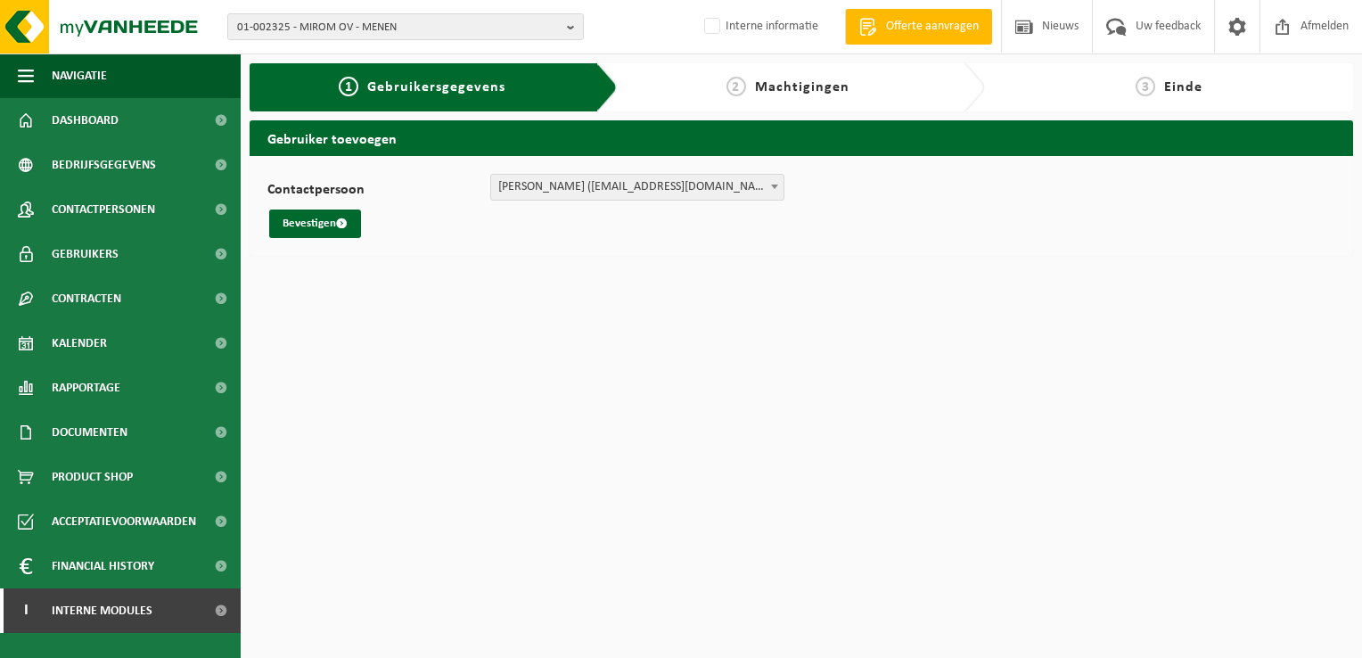
click at [567, 180] on span "XAVIER QUARTIER (xavier.quartier@mirom-menen.be)" at bounding box center [637, 187] width 292 height 25
click at [453, 265] on html "01-002325 - MIROM OV - MENEN 01-002325 - MIROM OV - MENEN 10-858243 - MALTHA - …" at bounding box center [681, 329] width 1362 height 658
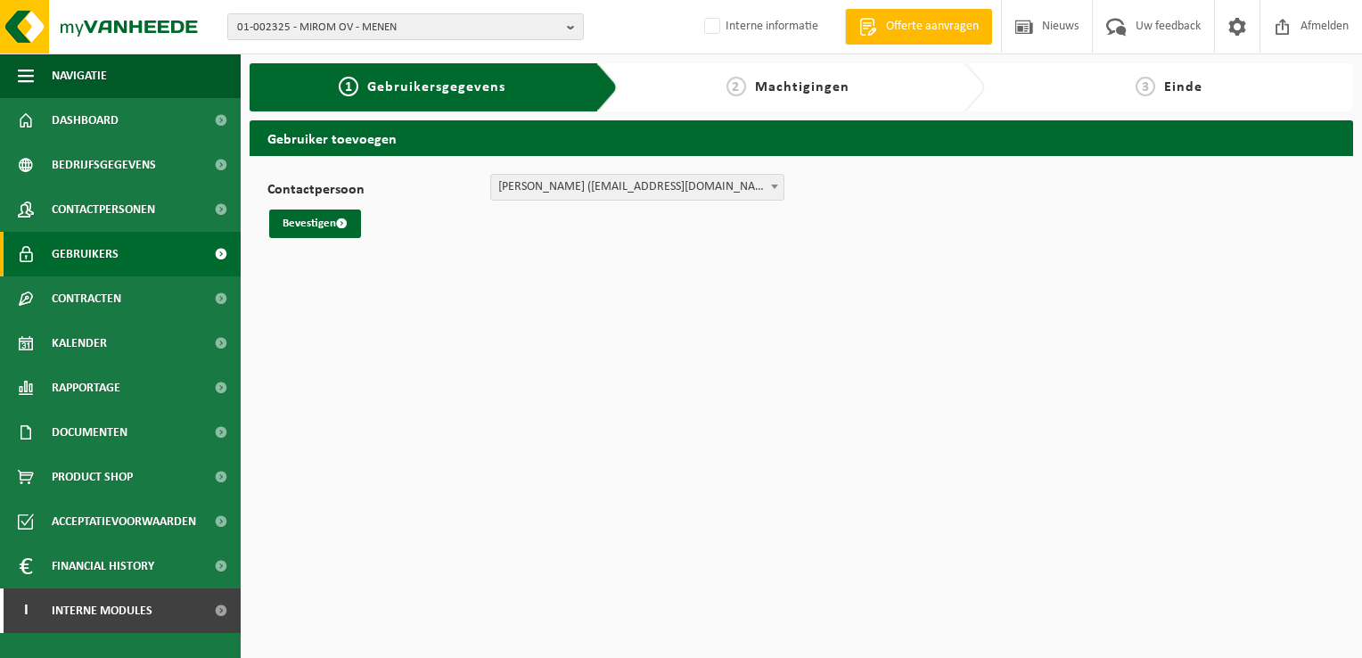
click at [157, 255] on link "Gebruikers" at bounding box center [120, 254] width 241 height 45
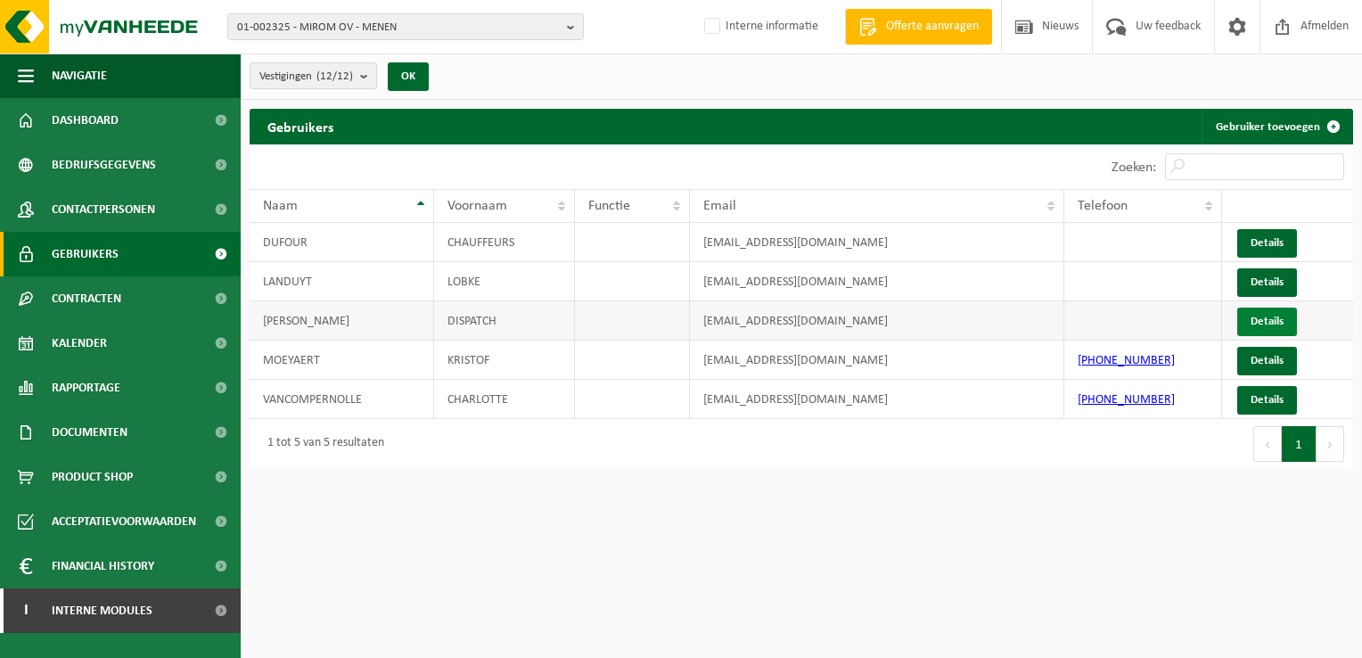
click at [1259, 326] on link "Details" at bounding box center [1267, 322] width 60 height 29
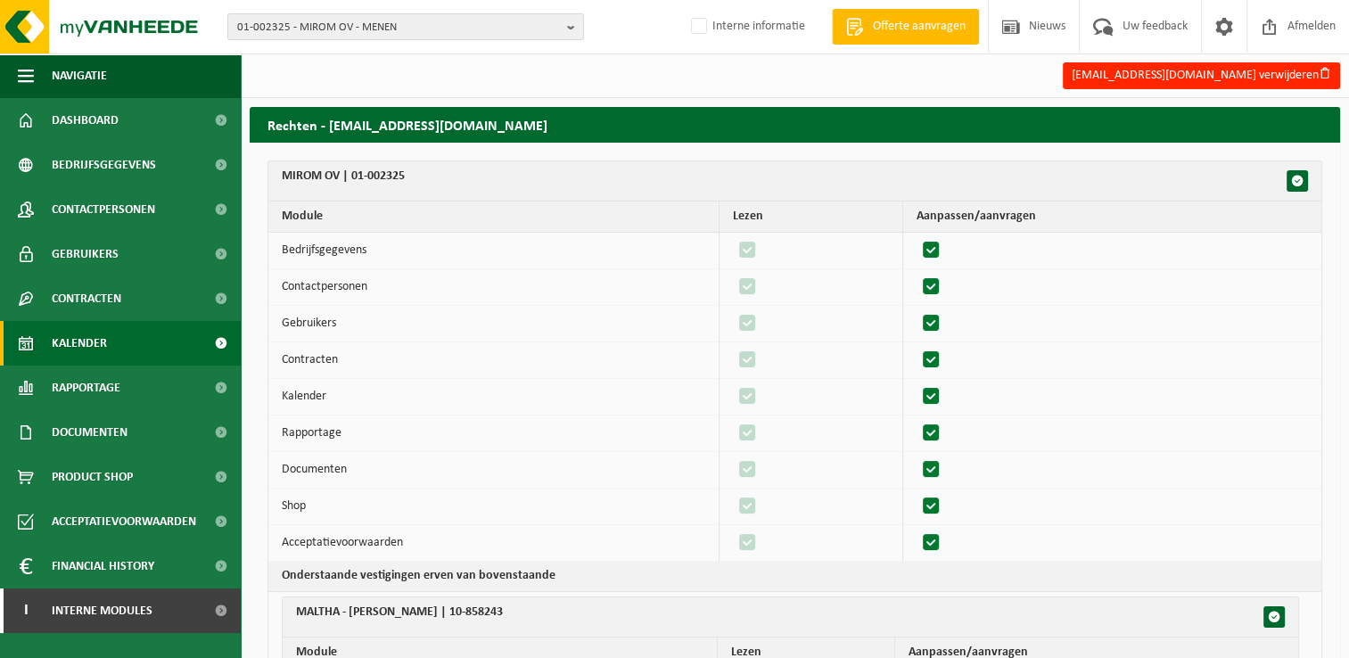
click at [146, 341] on link "Kalender" at bounding box center [120, 343] width 241 height 45
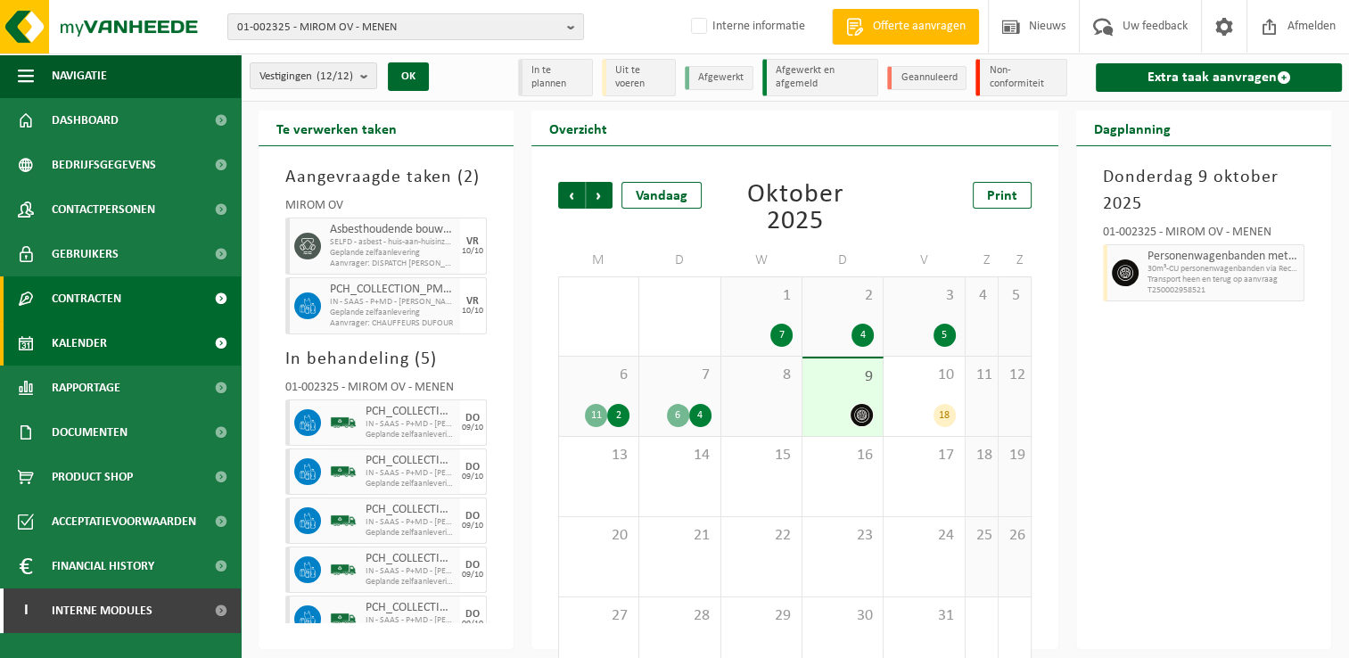
click at [92, 287] on span "Contracten" at bounding box center [87, 298] width 70 height 45
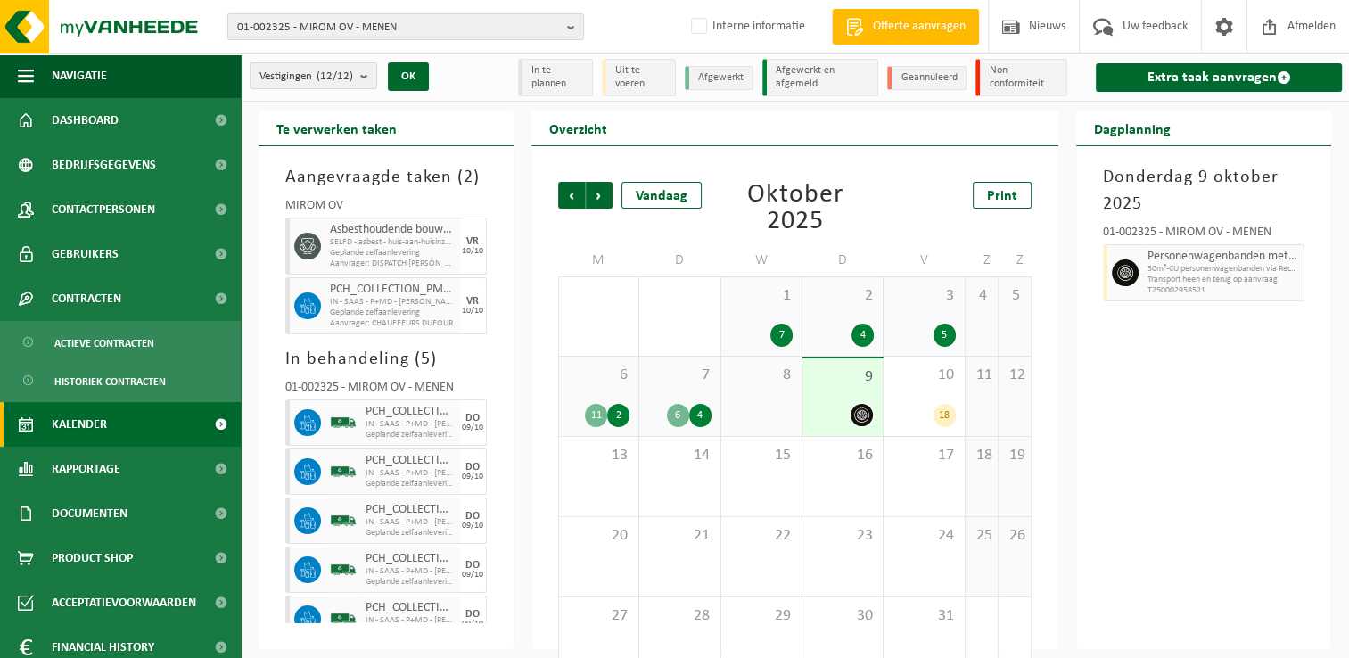
click at [127, 431] on link "Kalender" at bounding box center [120, 424] width 241 height 45
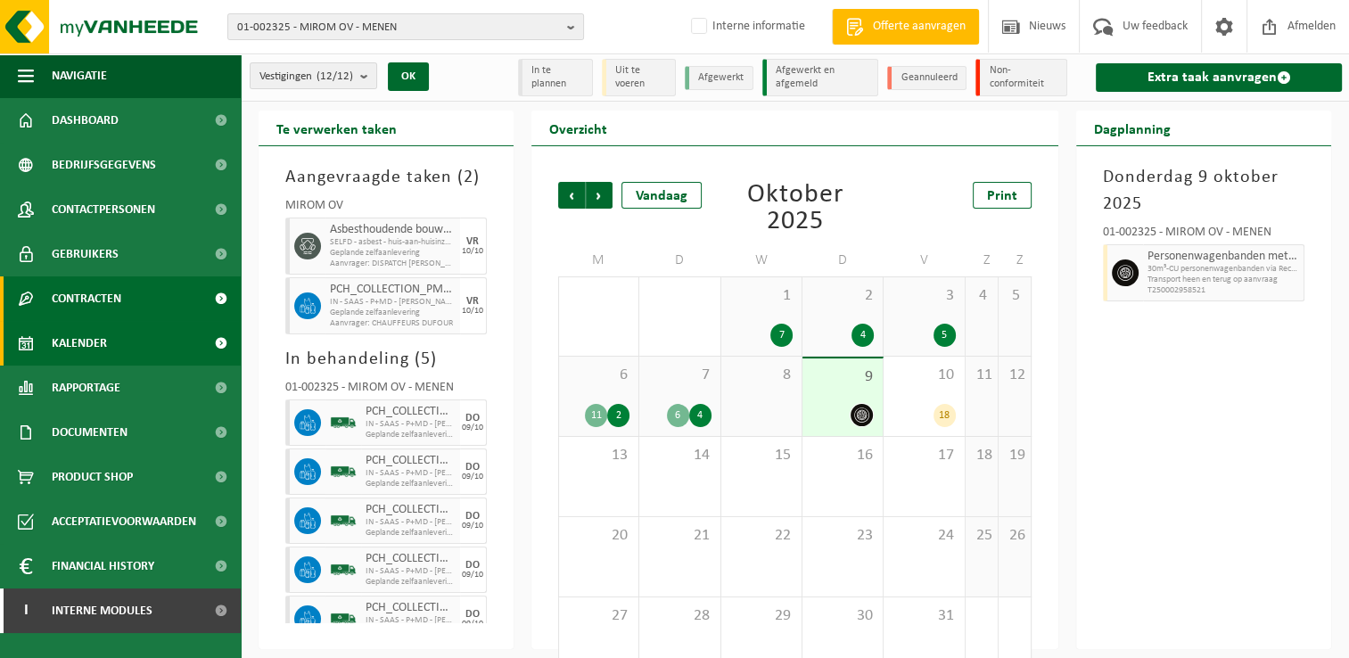
click at [159, 291] on link "Contracten" at bounding box center [120, 298] width 241 height 45
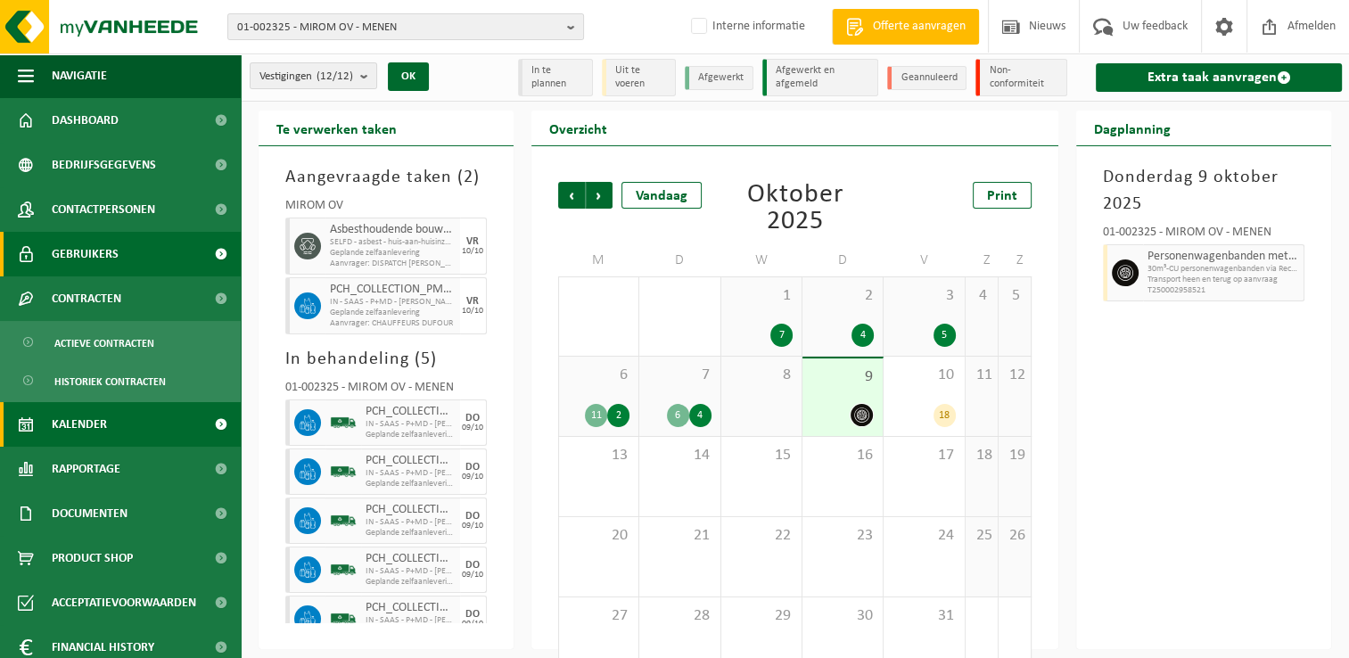
click at [146, 255] on link "Gebruikers" at bounding box center [120, 254] width 241 height 45
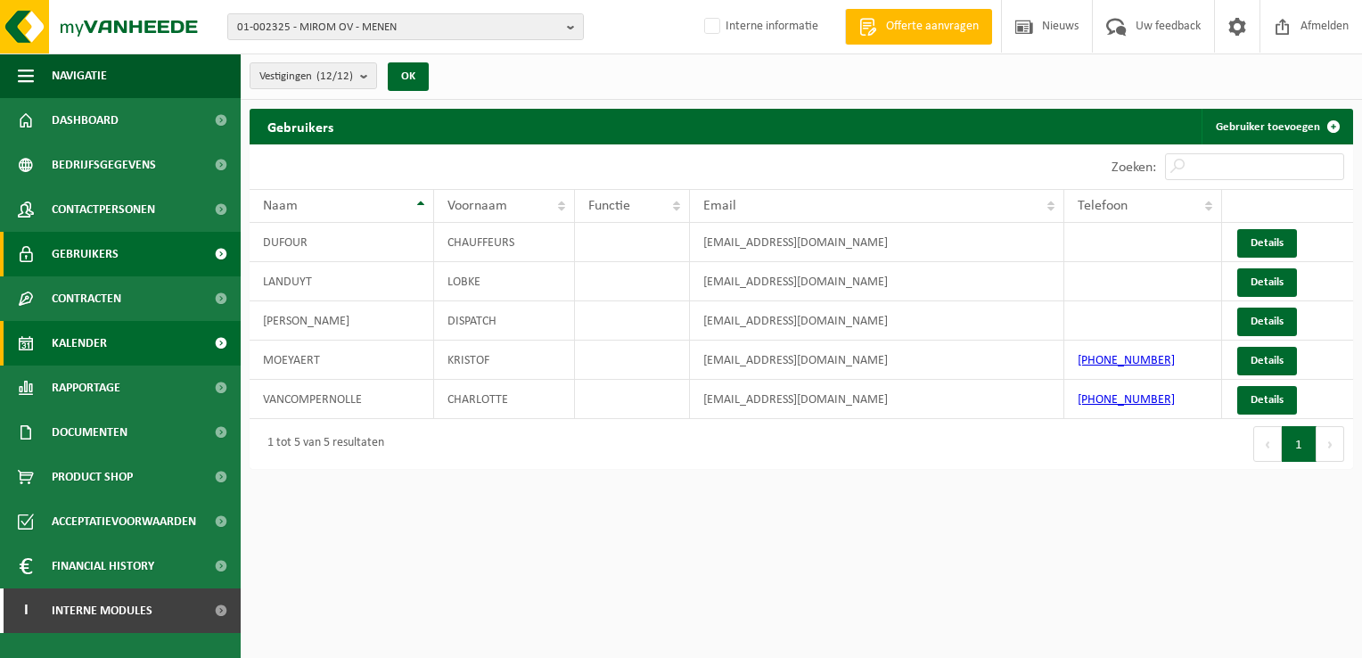
click at [123, 357] on link "Kalender" at bounding box center [120, 343] width 241 height 45
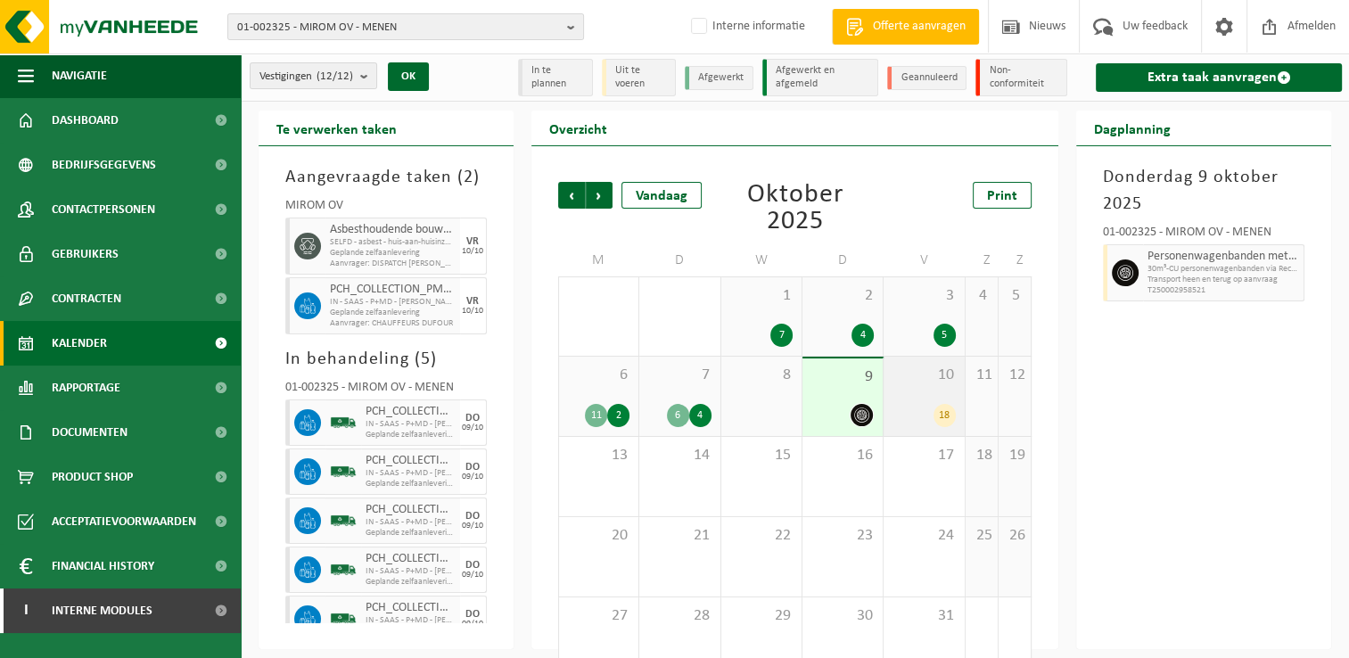
click at [906, 399] on div "10 18" at bounding box center [923, 396] width 80 height 79
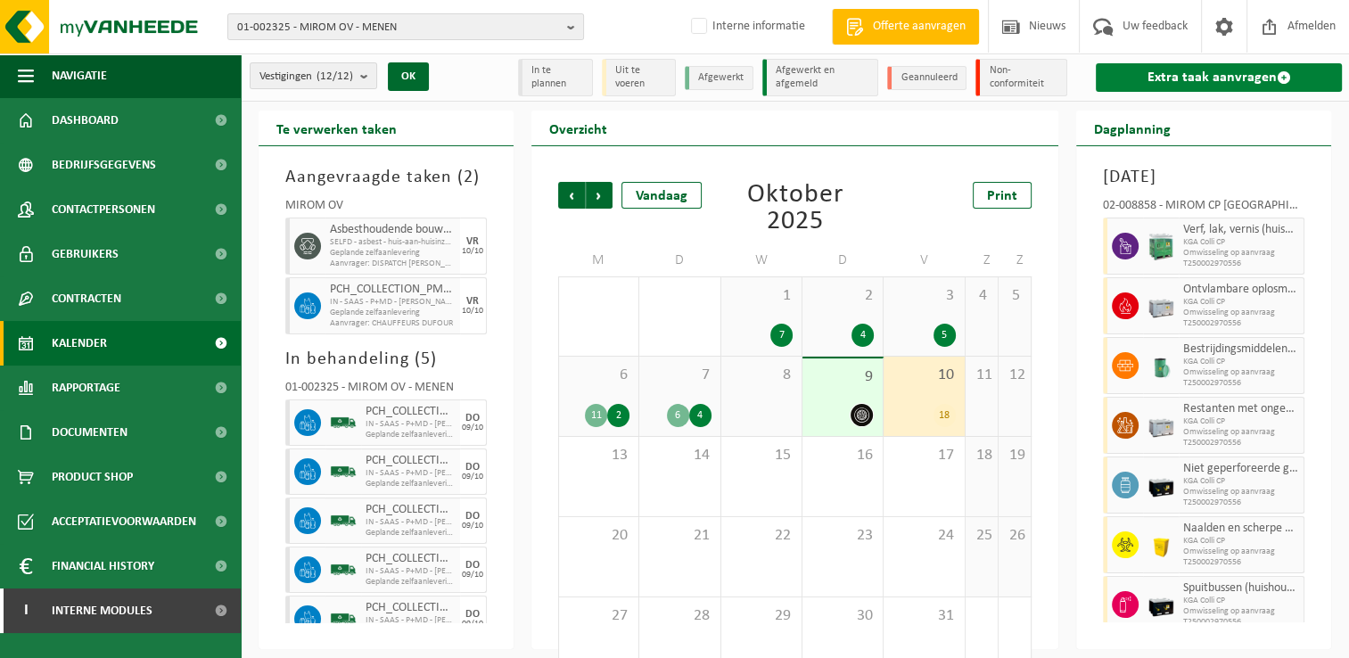
click at [1161, 86] on link "Extra taak aanvragen" at bounding box center [1219, 77] width 246 height 29
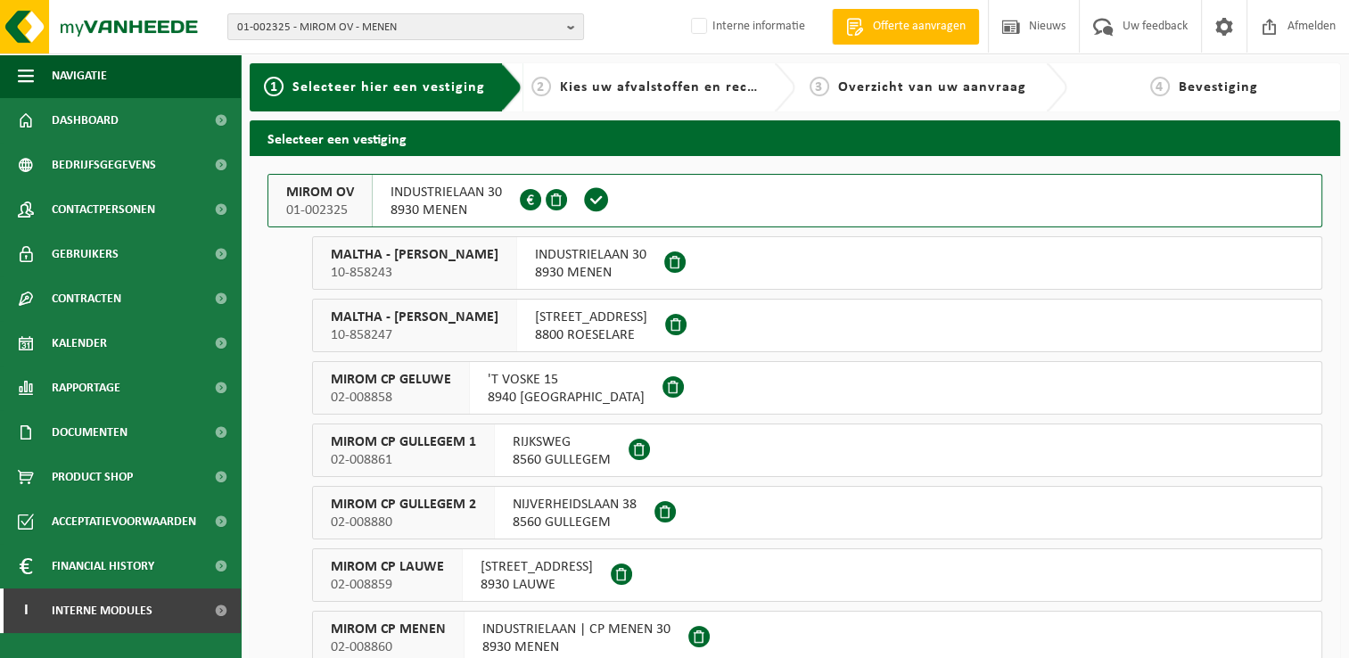
click at [330, 201] on span "01-002325" at bounding box center [320, 210] width 68 height 18
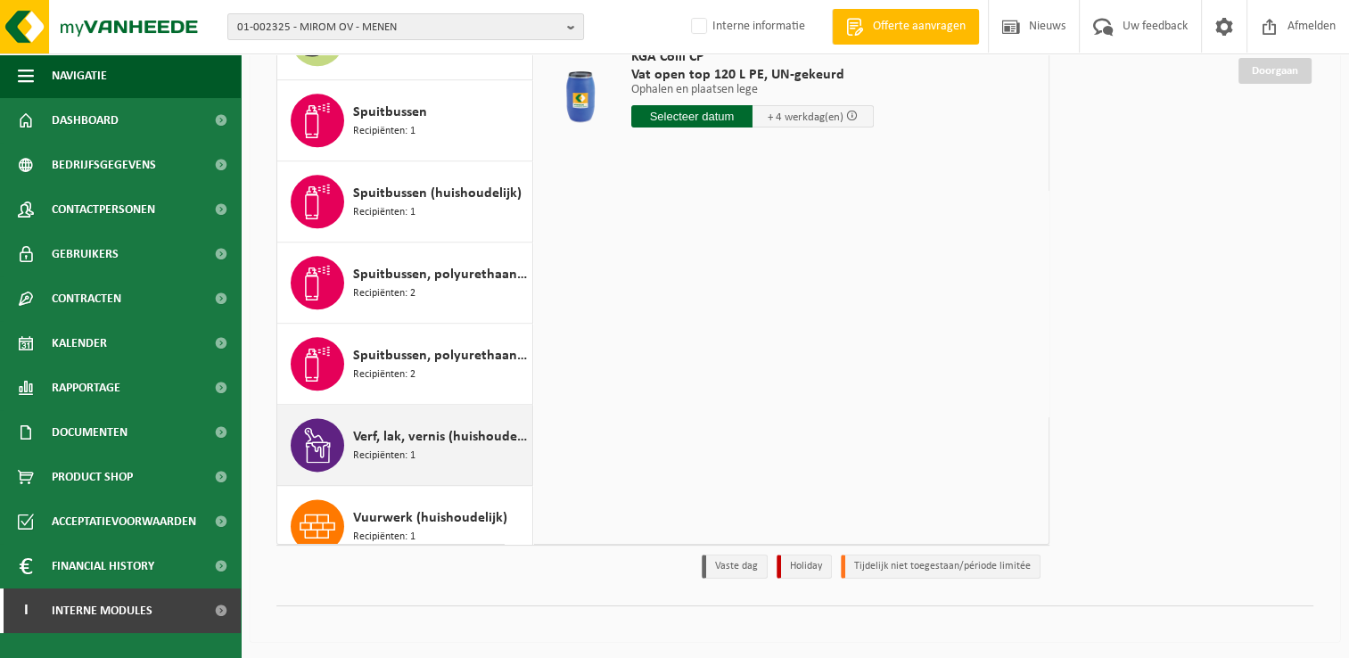
scroll to position [2296, 0]
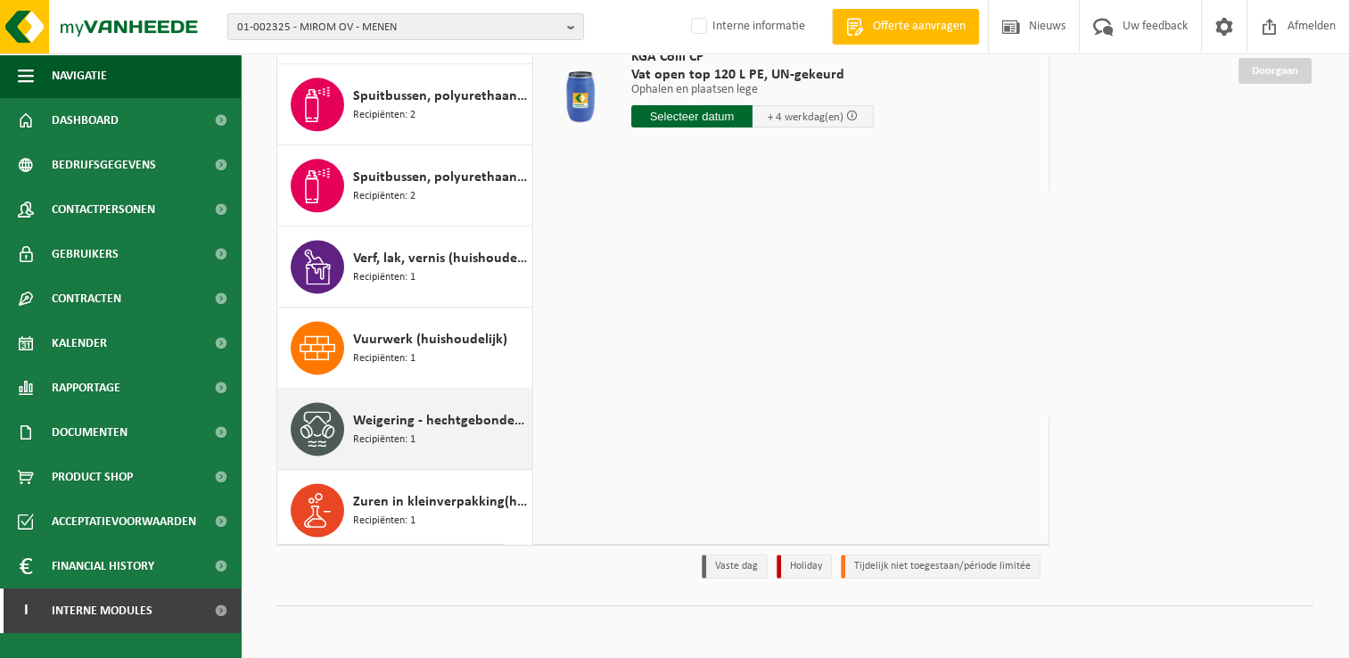
click at [435, 438] on div "Weigering - hechtgebonden asbest – niet-brandbaar Recipiënten: 1" at bounding box center [440, 428] width 175 height 53
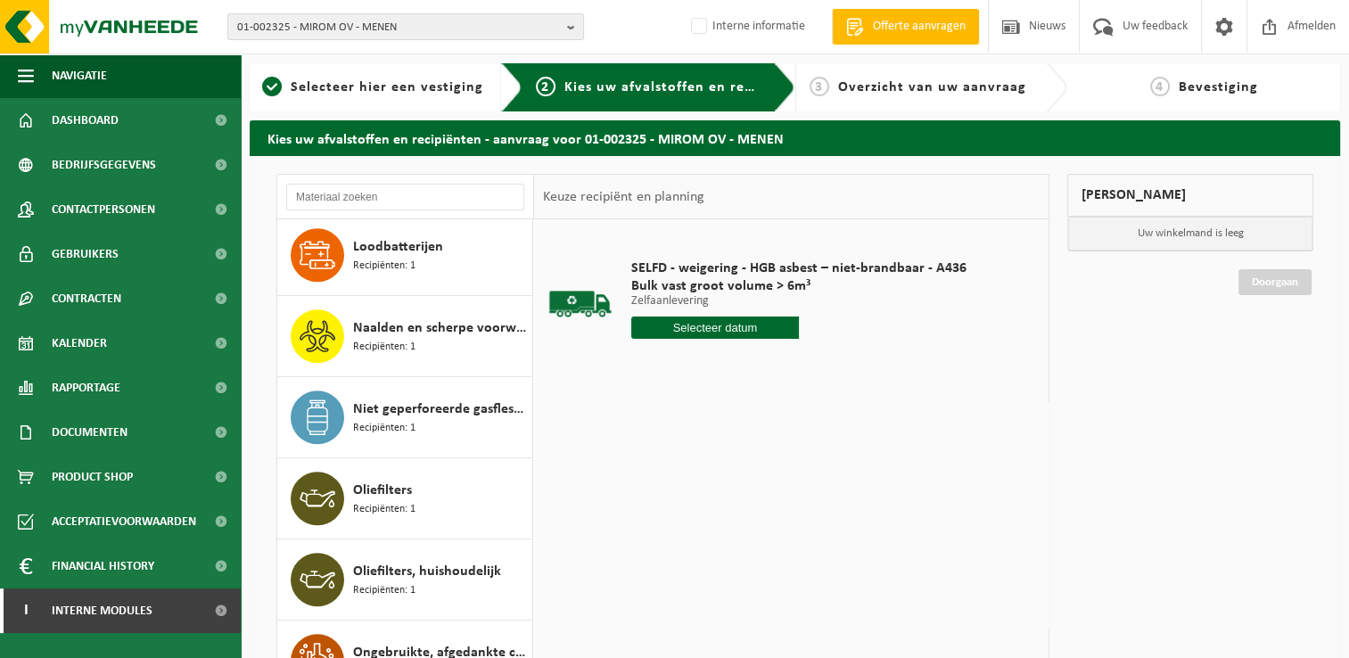
scroll to position [1048, 0]
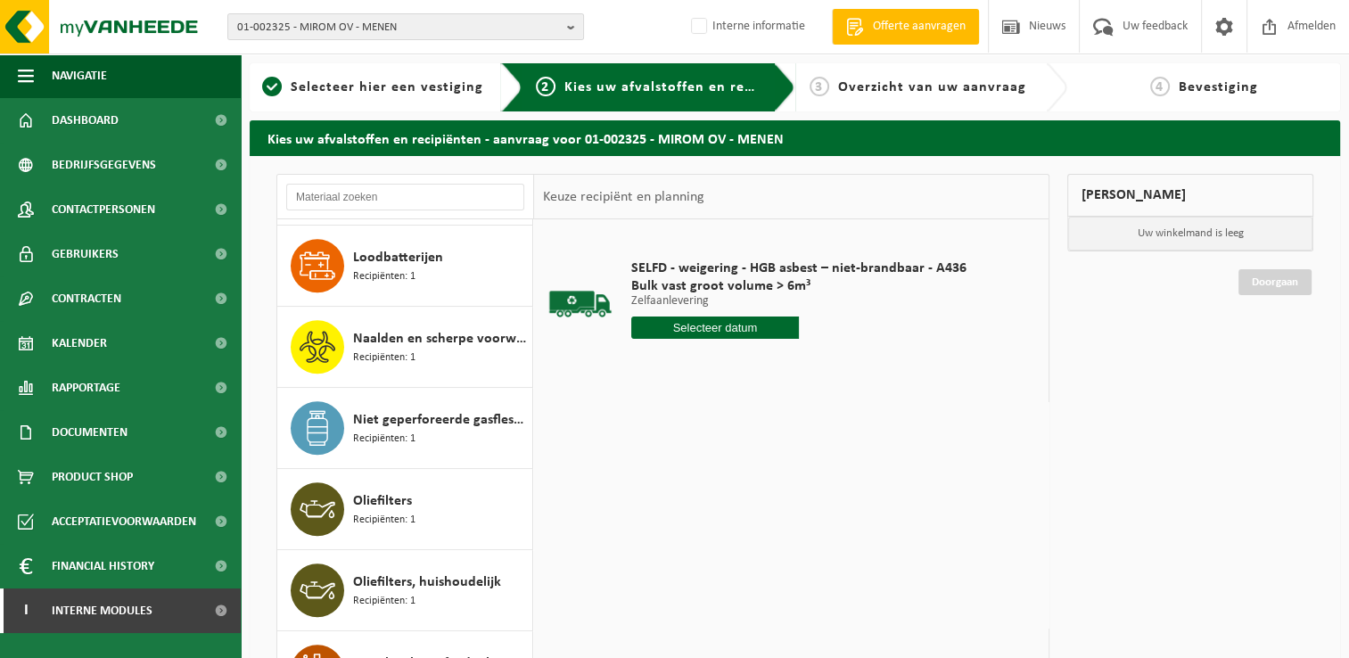
click at [623, 87] on span "Kies uw afvalstoffen en recipiënten" at bounding box center [686, 87] width 245 height 14
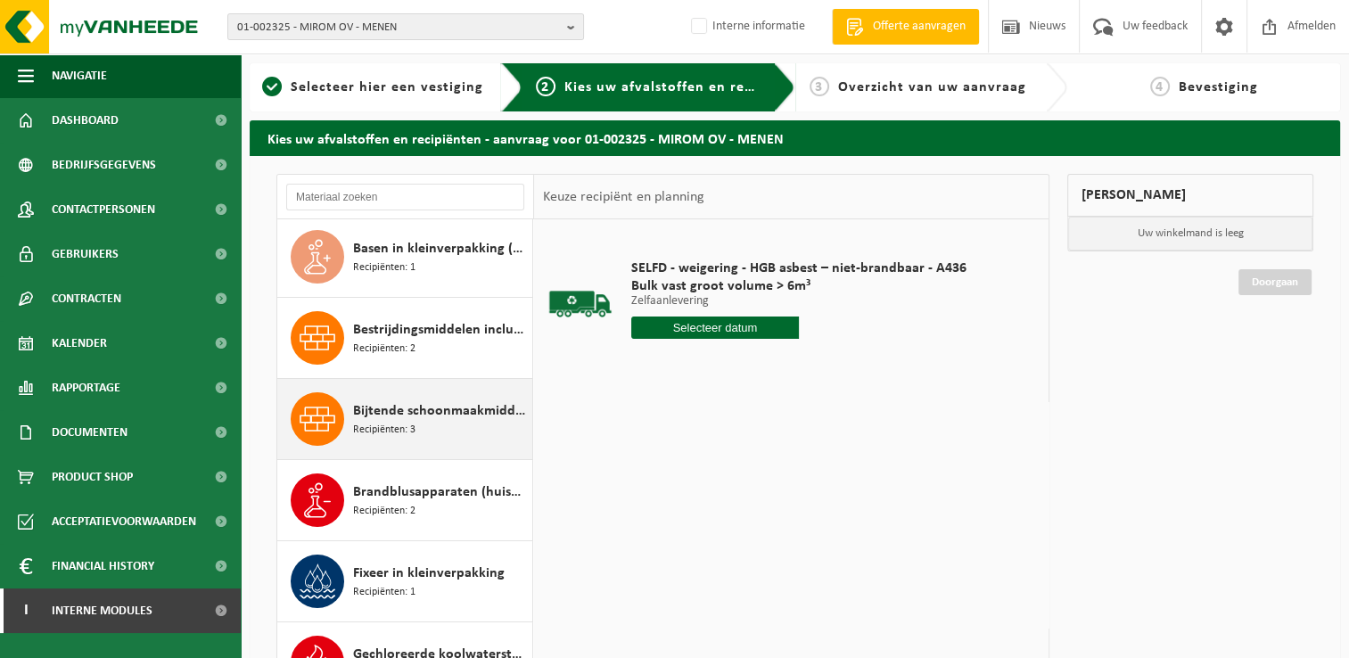
scroll to position [0, 0]
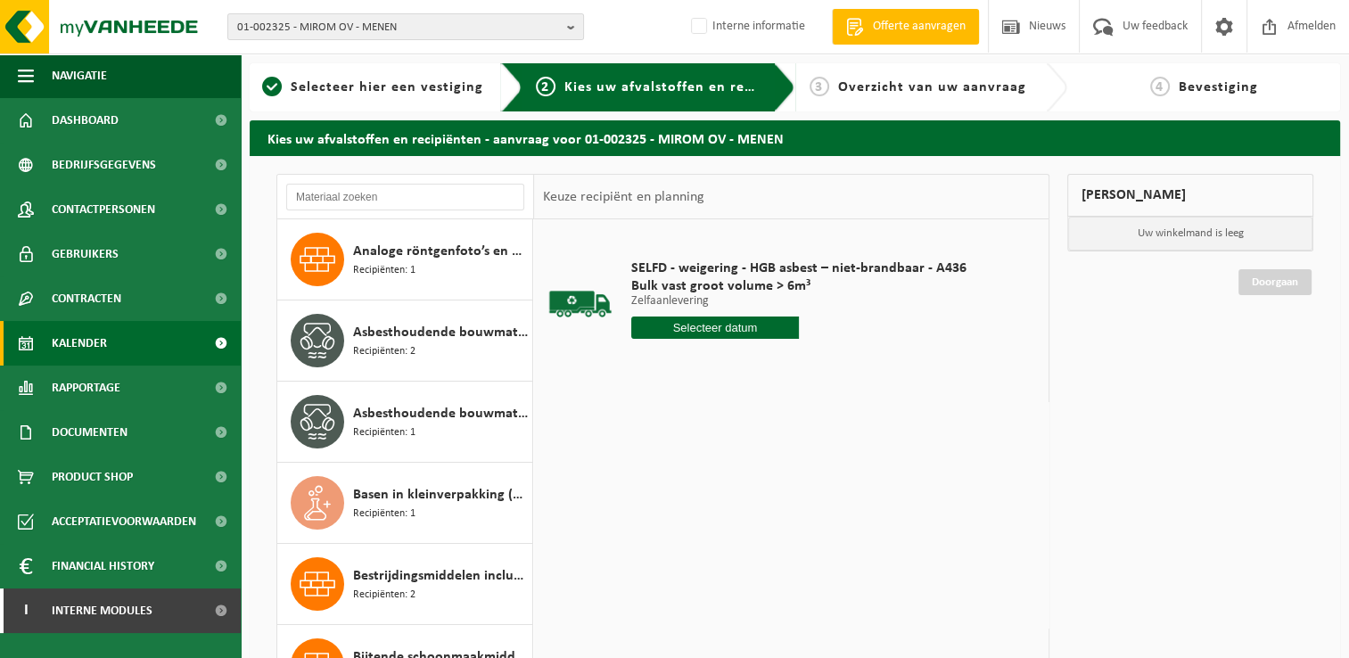
click at [115, 339] on link "Kalender" at bounding box center [120, 343] width 241 height 45
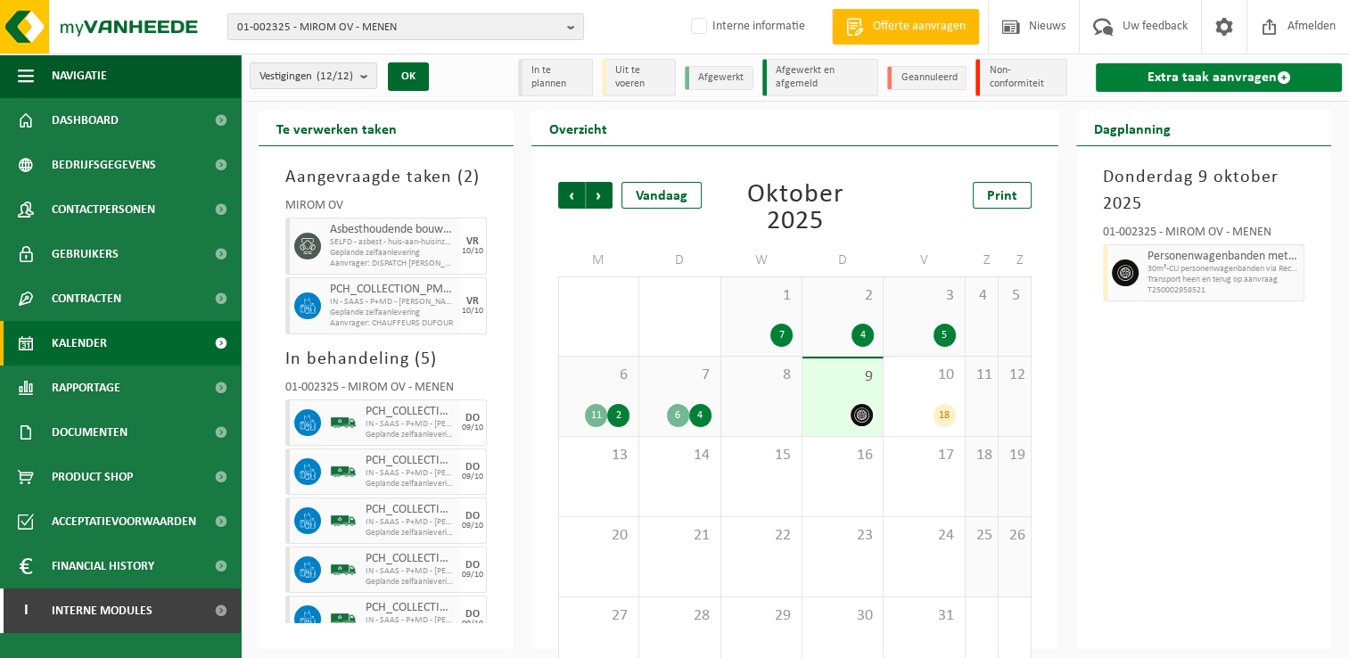
click at [1232, 87] on link "Extra taak aanvragen" at bounding box center [1219, 77] width 246 height 29
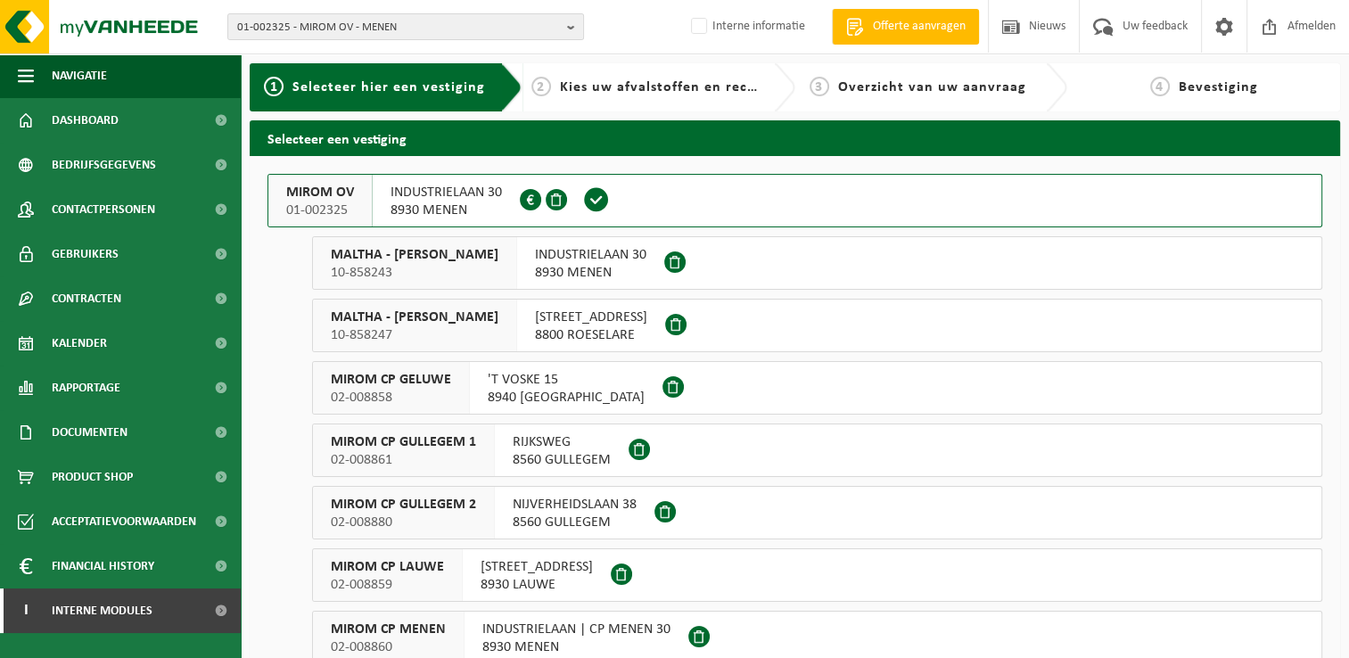
click at [363, 205] on div "MIROM OV 01-002325" at bounding box center [320, 201] width 104 height 52
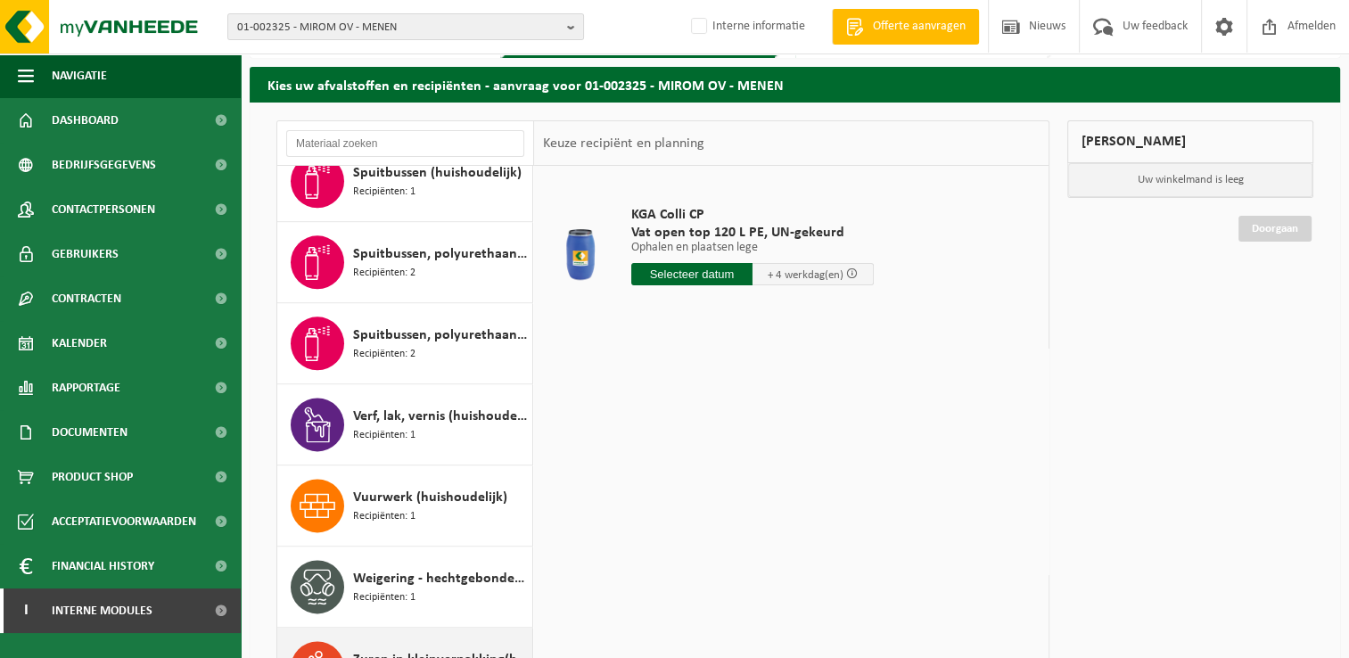
scroll to position [211, 0]
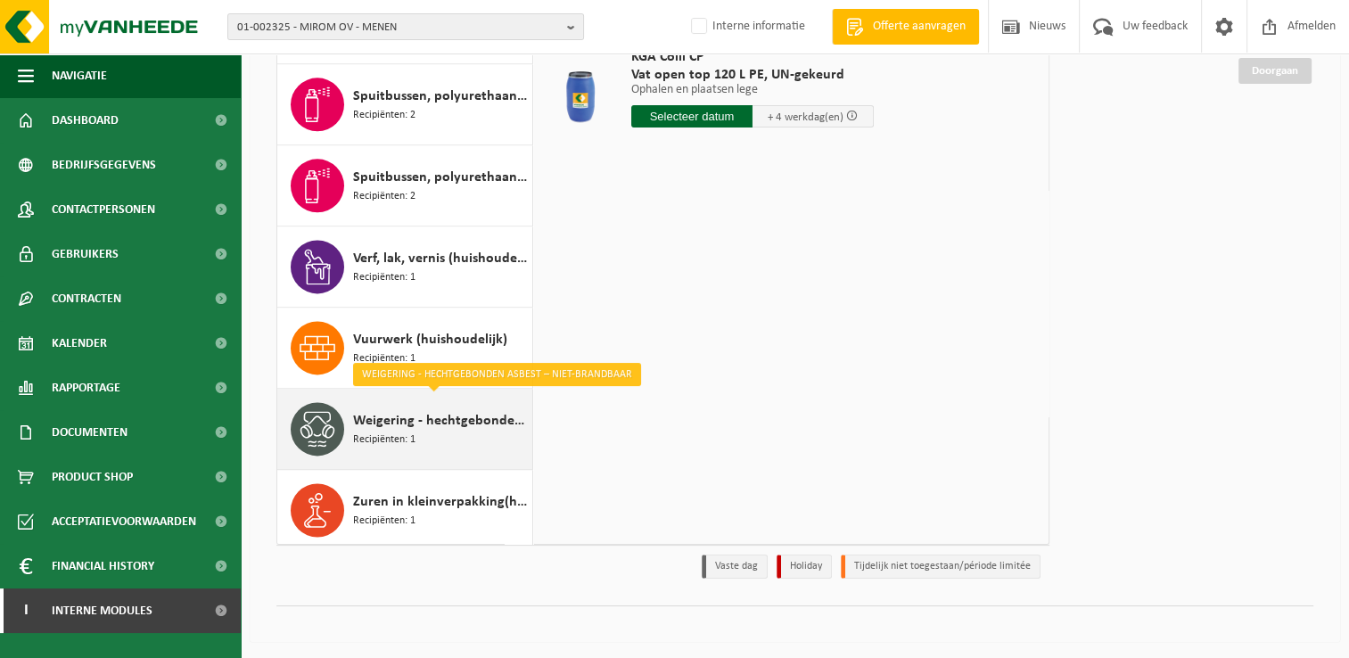
click at [442, 423] on span "Weigering - hechtgebonden asbest – niet-brandbaar" at bounding box center [440, 420] width 175 height 21
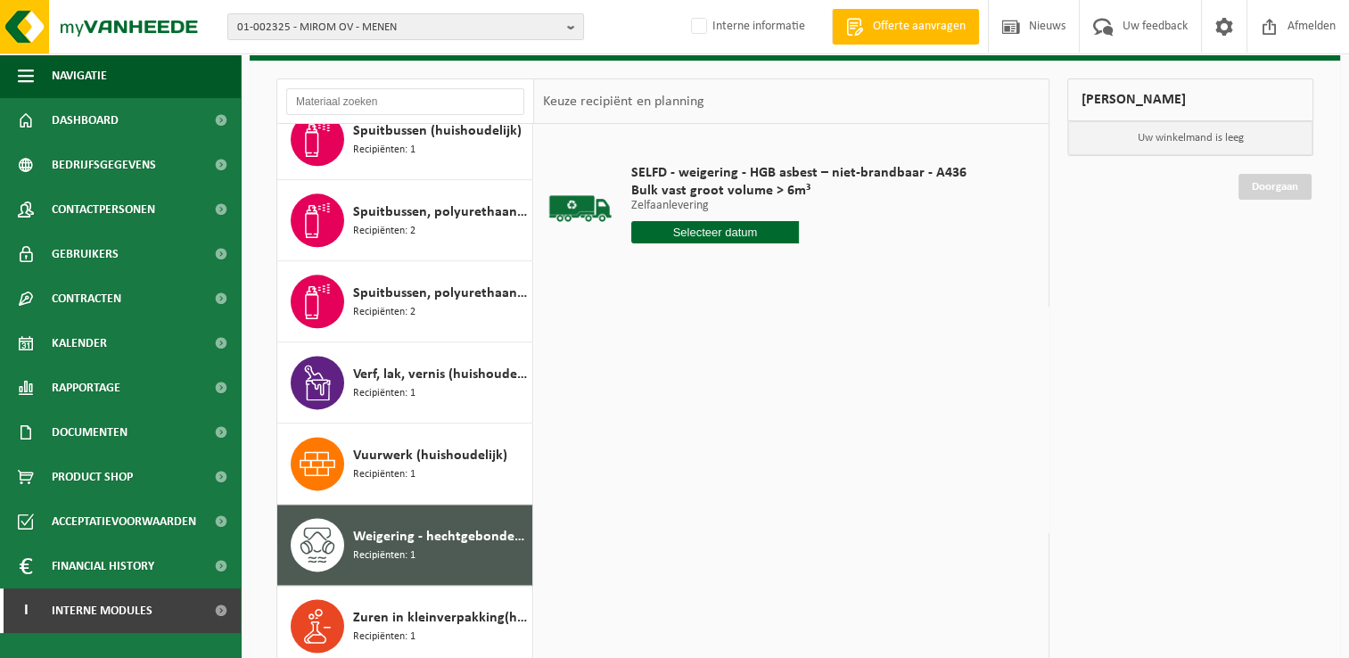
scroll to position [122, 0]
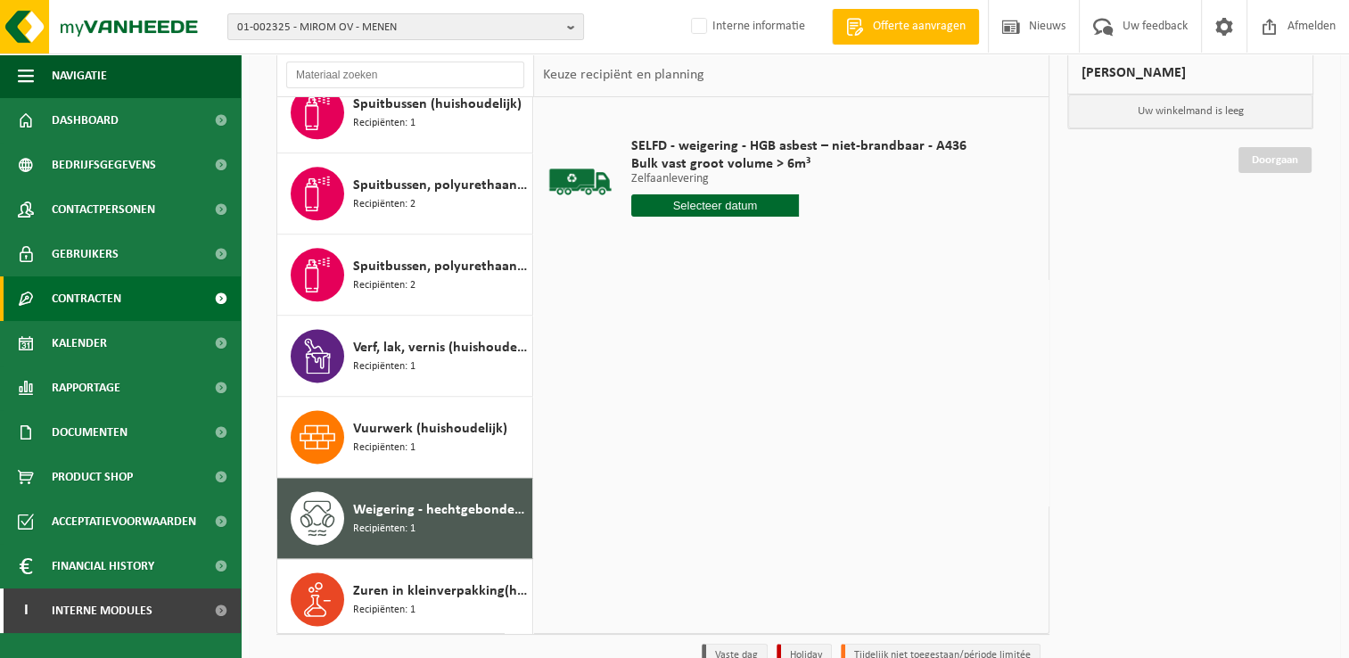
click at [119, 294] on span "Contracten" at bounding box center [87, 298] width 70 height 45
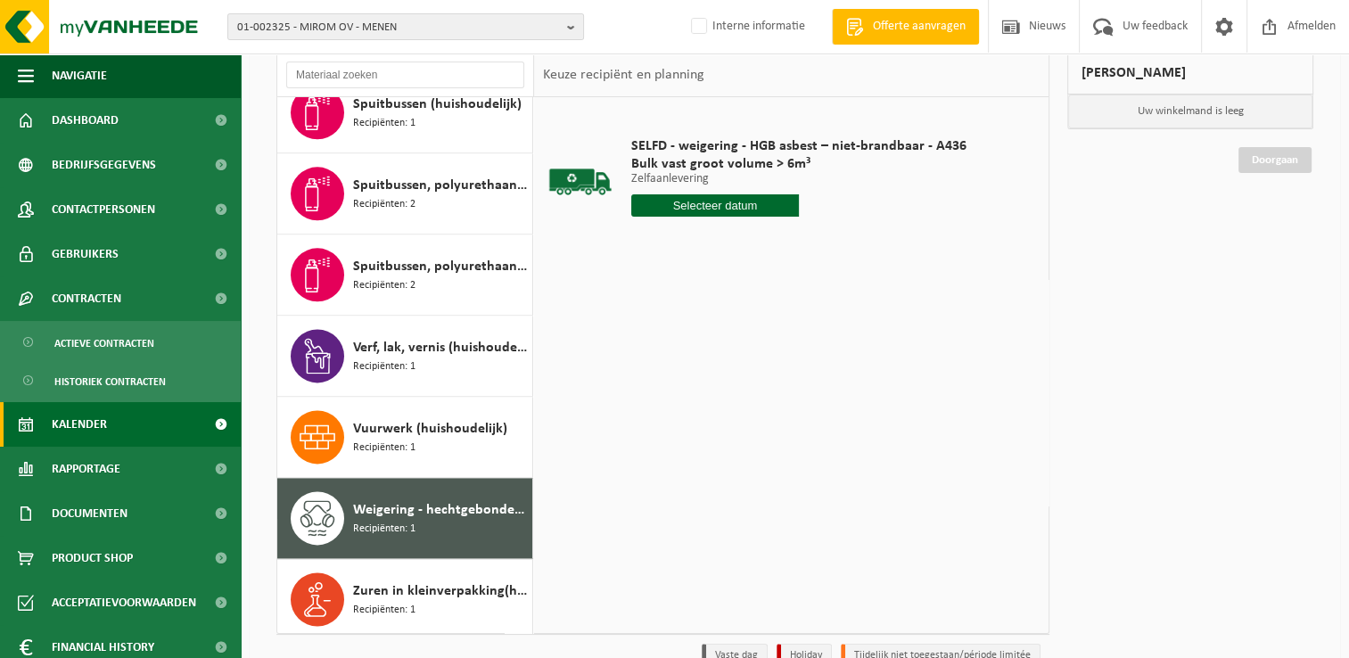
click at [120, 425] on link "Kalender" at bounding box center [120, 424] width 241 height 45
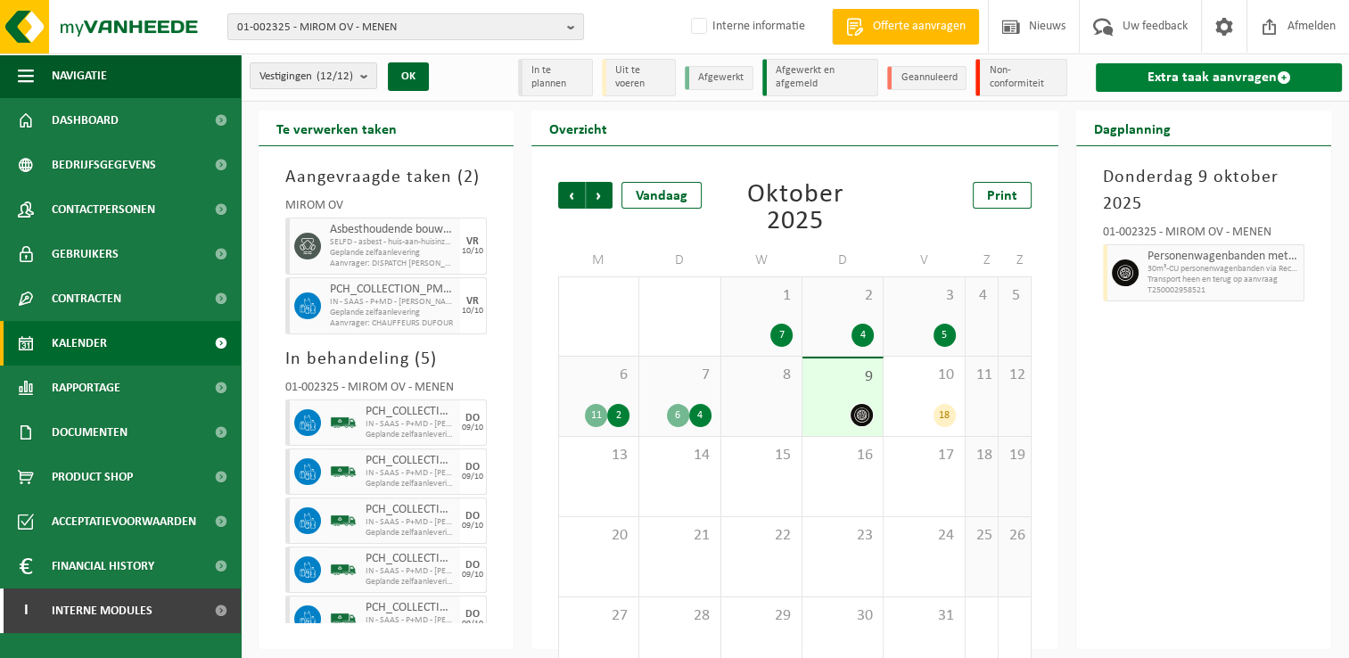
click at [1163, 80] on link "Extra taak aanvragen" at bounding box center [1219, 77] width 246 height 29
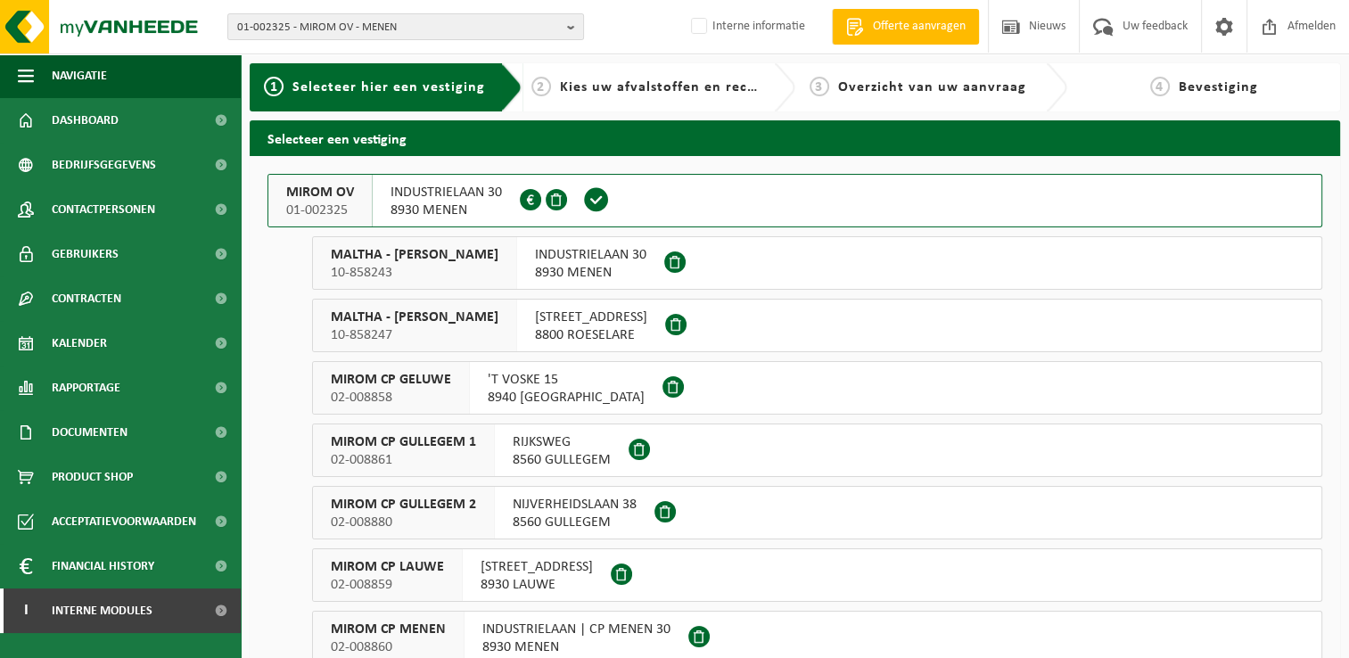
click at [412, 200] on span "INDUSTRIELAAN 30" at bounding box center [445, 193] width 111 height 18
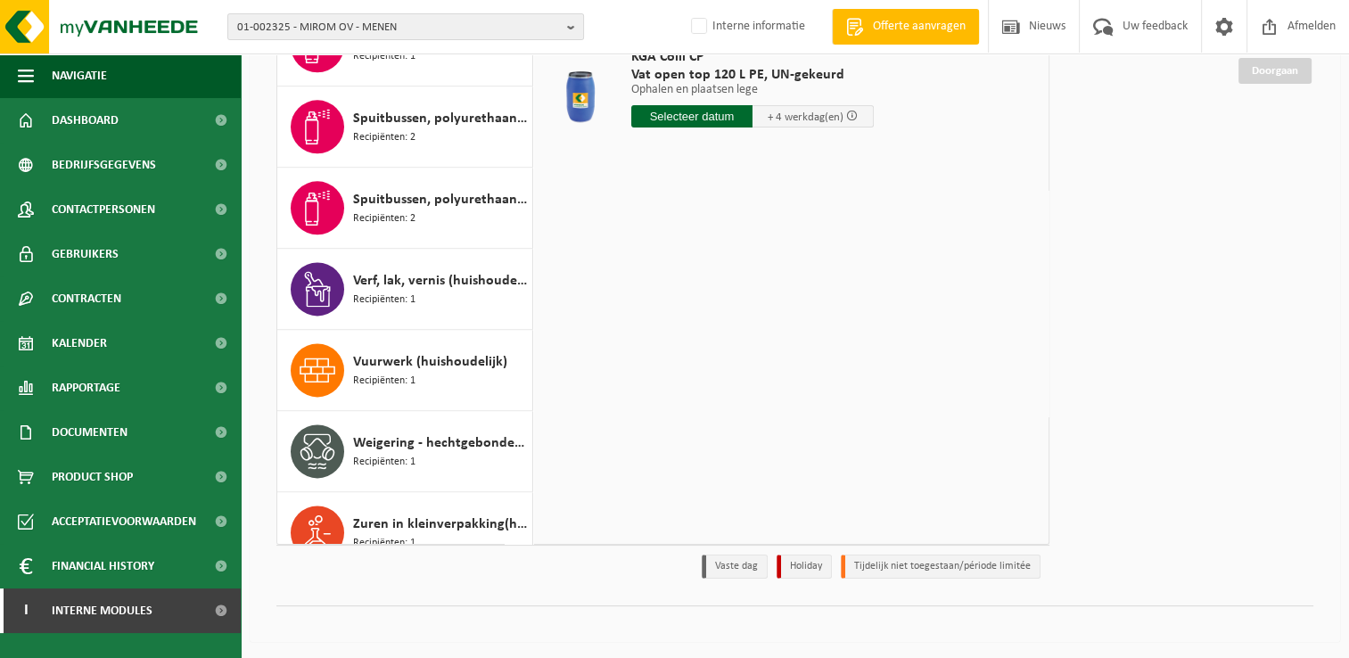
scroll to position [2296, 0]
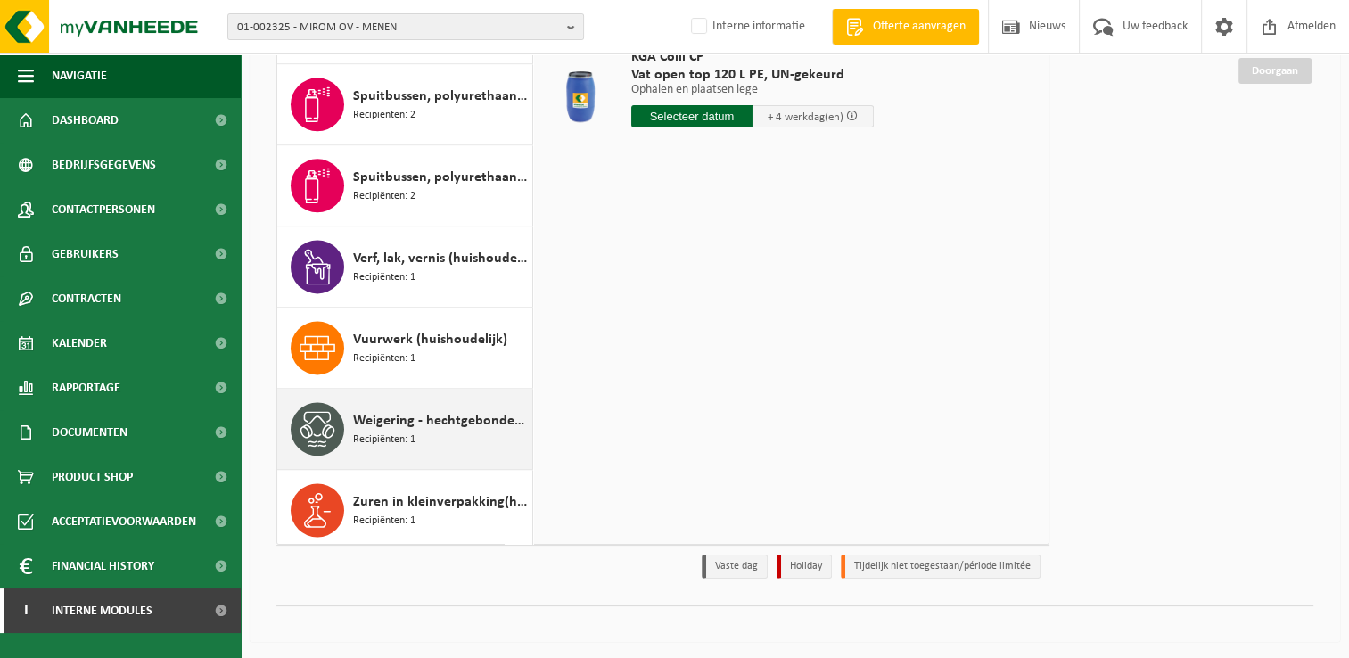
click at [391, 415] on span "Weigering - hechtgebonden asbest – niet-brandbaar" at bounding box center [440, 420] width 175 height 21
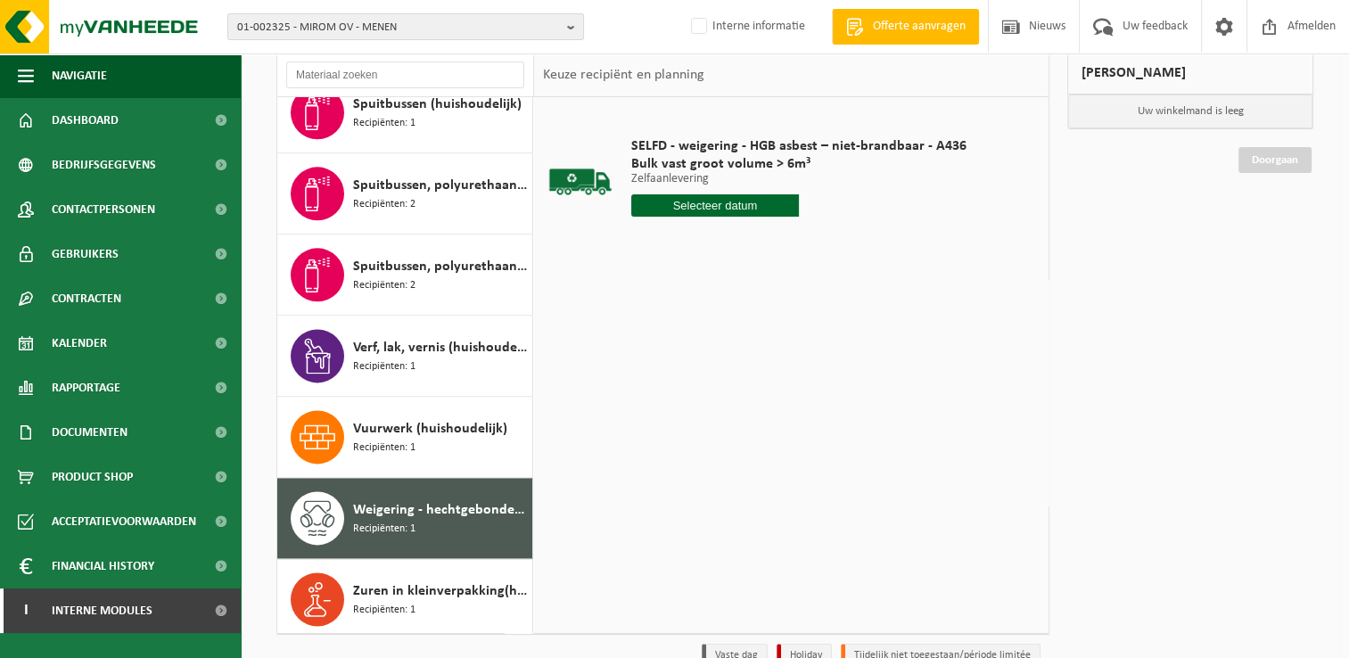
click at [424, 524] on div "Weigering - hechtgebonden asbest – niet-brandbaar Recipiënten: 1" at bounding box center [440, 517] width 175 height 53
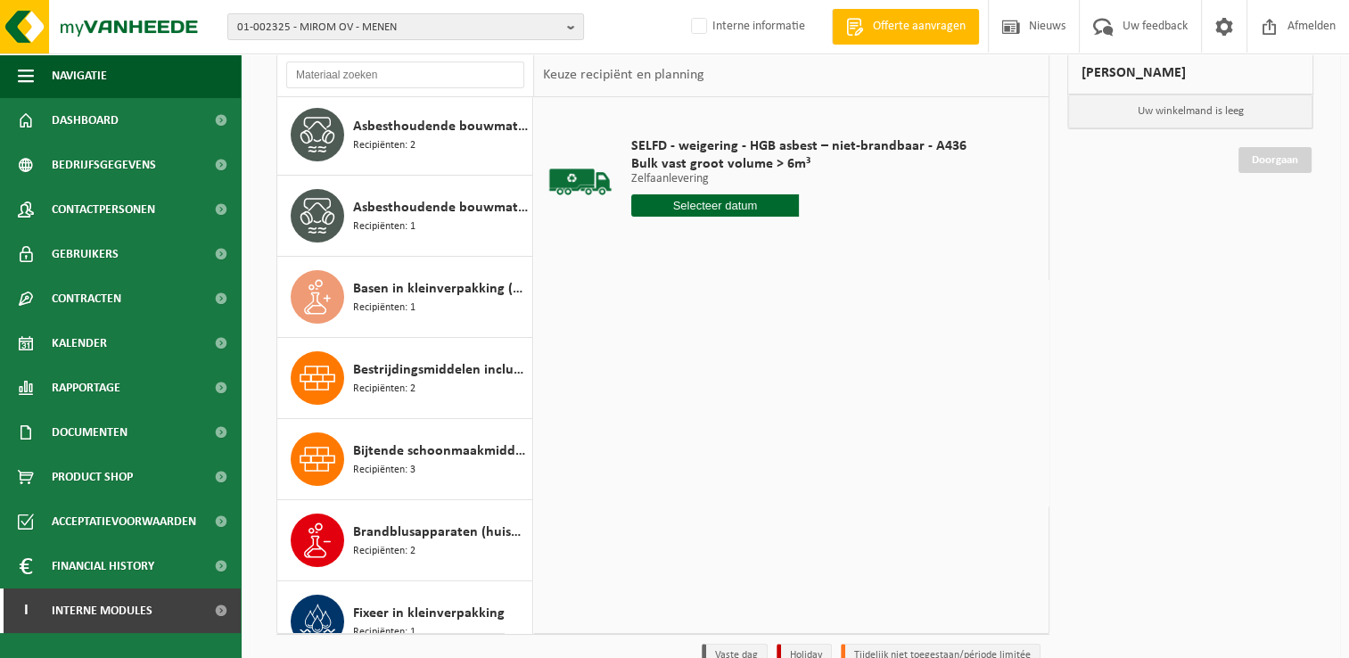
scroll to position [0, 0]
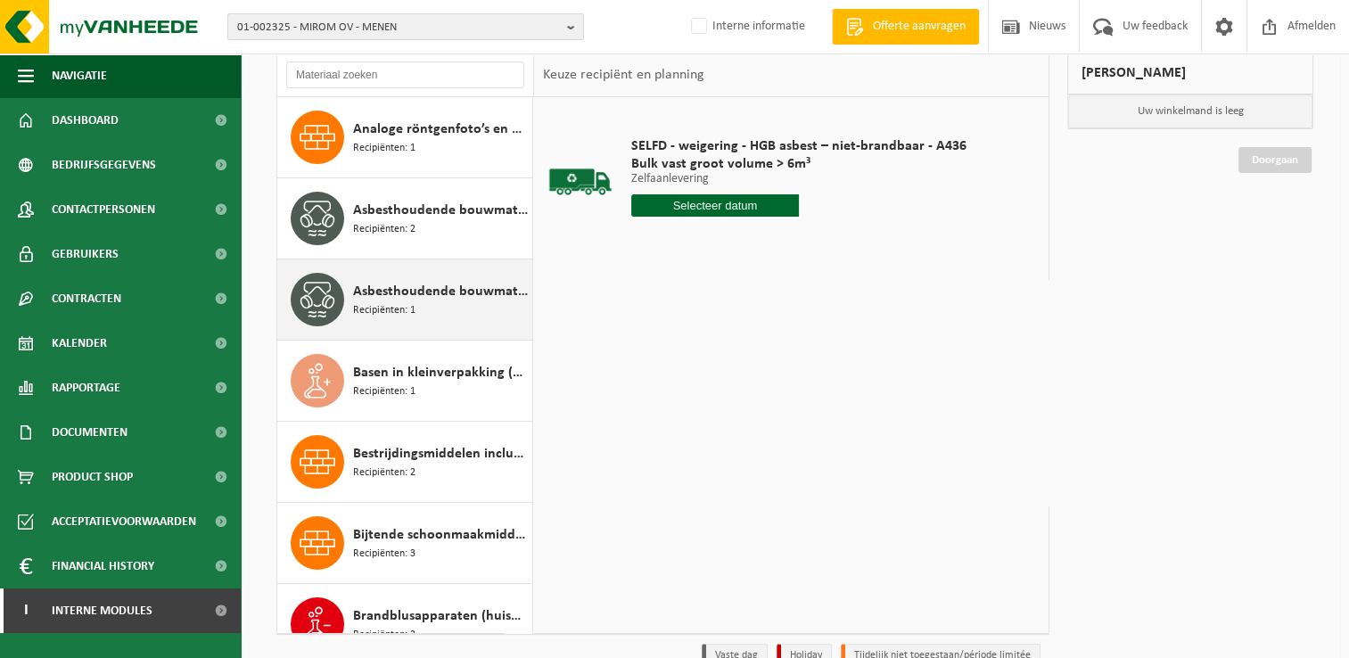
click at [392, 283] on span "Asbesthoudende bouwmaterialen cementgebonden met isolatie(hechtgebonden)" at bounding box center [440, 291] width 175 height 21
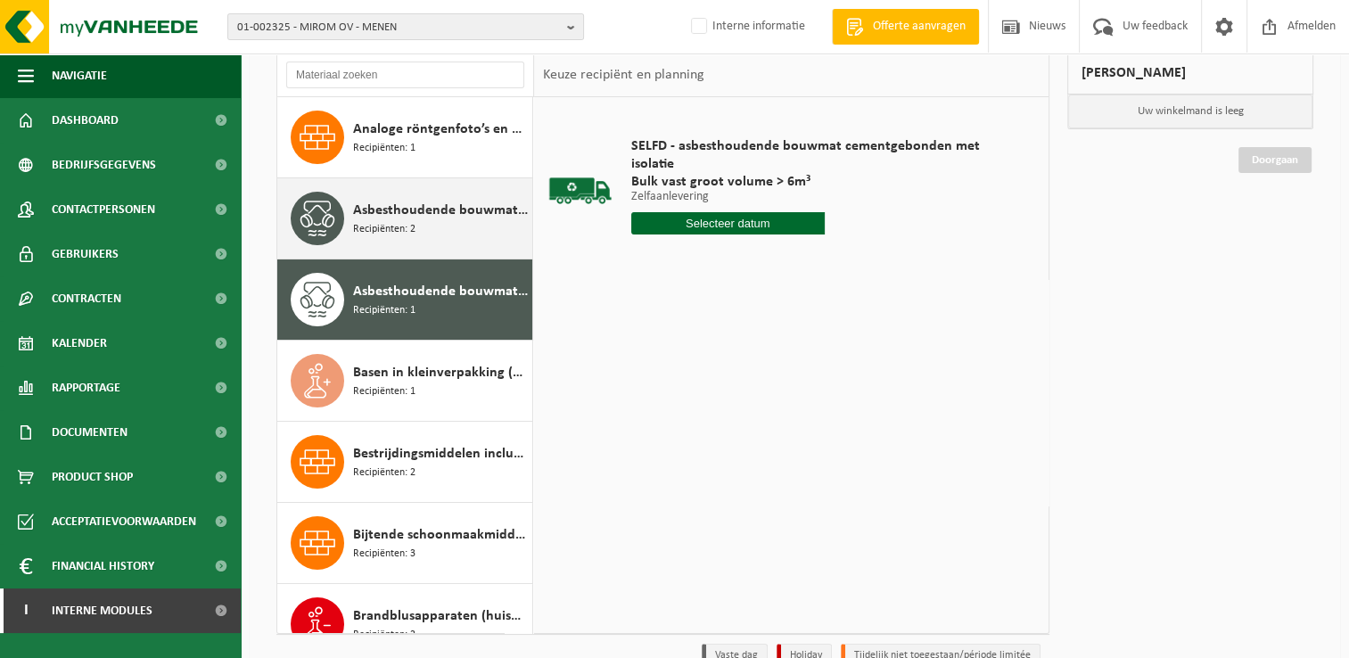
click at [427, 226] on div "Asbesthoudende bouwmaterialen cementgebonden (hechtgebonden) Recipiënten: 2" at bounding box center [440, 218] width 175 height 53
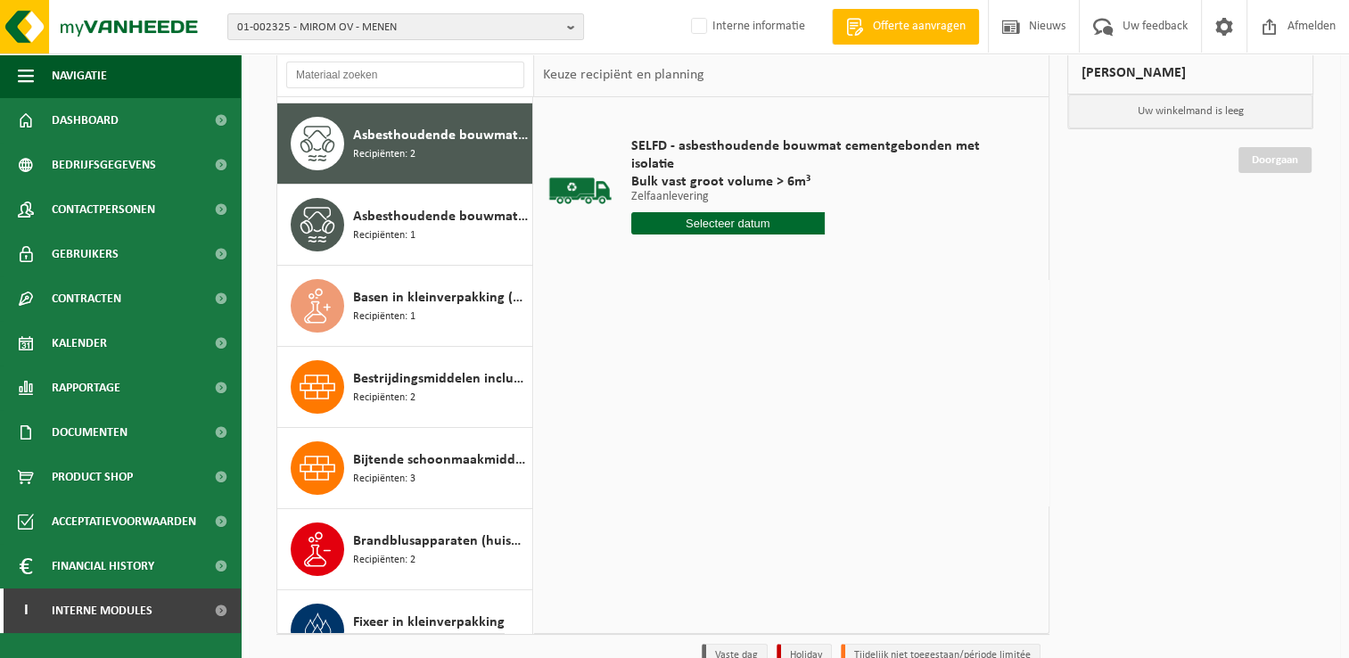
scroll to position [81, 0]
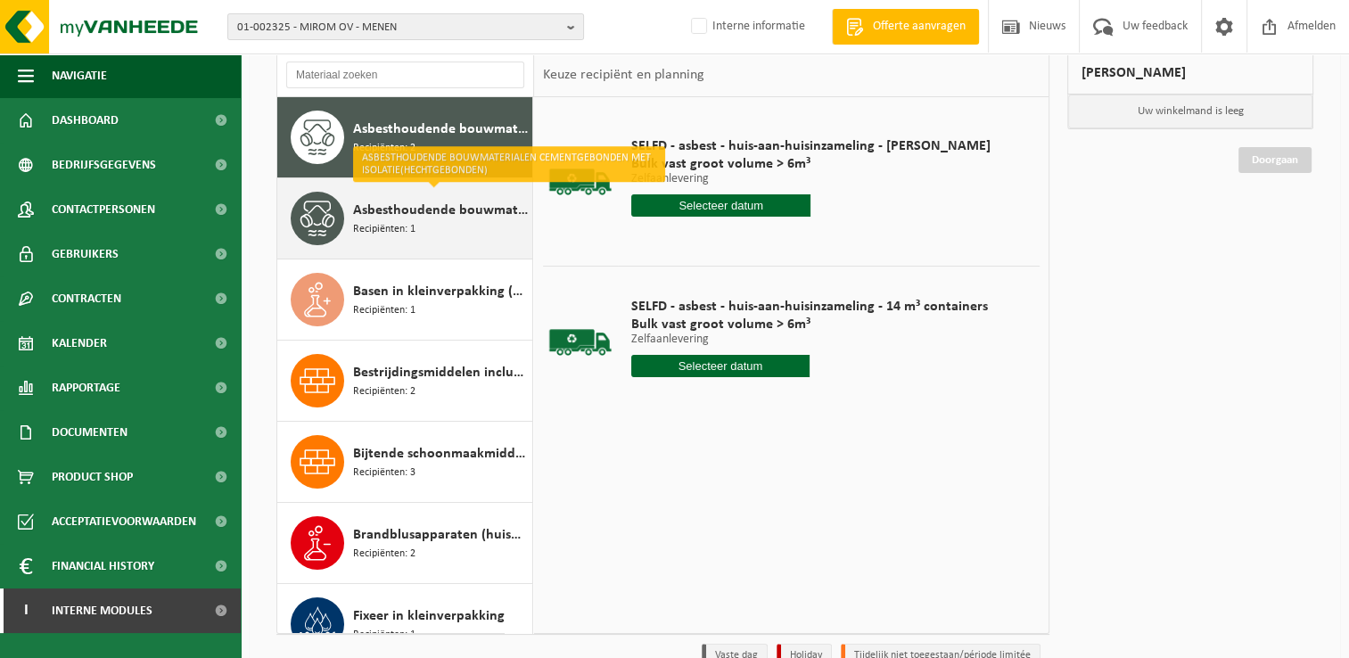
click at [387, 222] on span "Recipiënten: 1" at bounding box center [384, 229] width 62 height 17
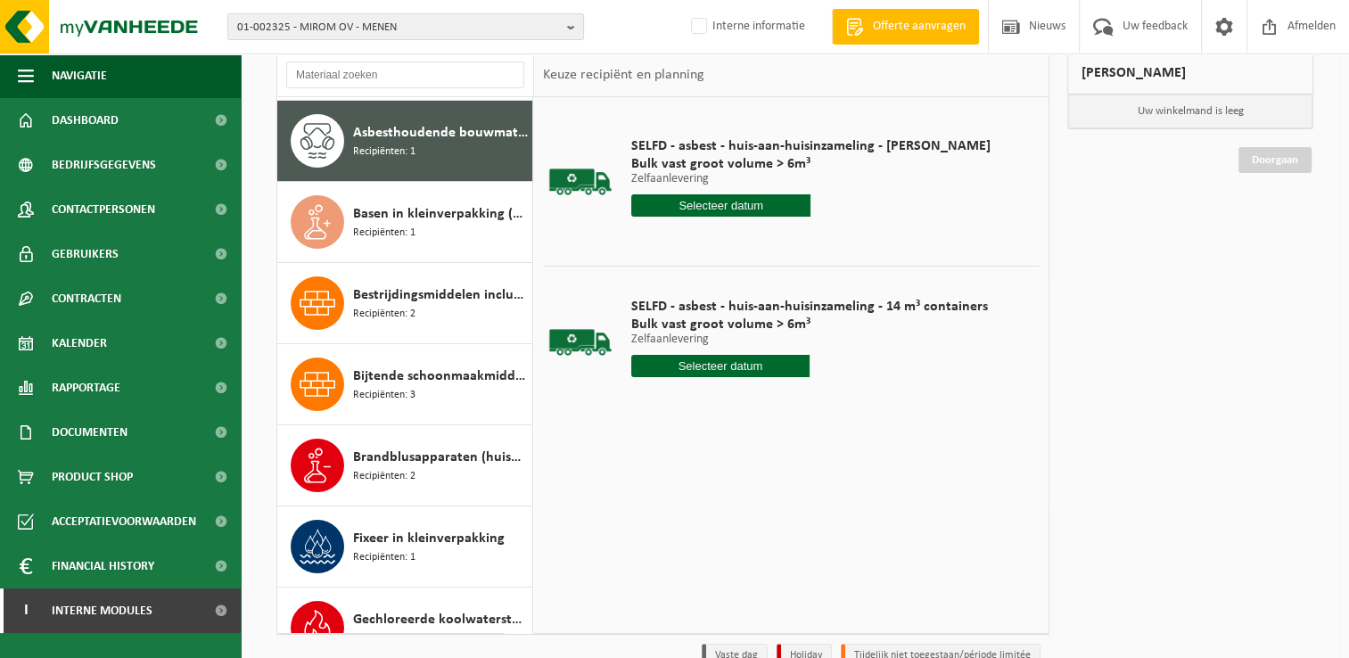
scroll to position [161, 0]
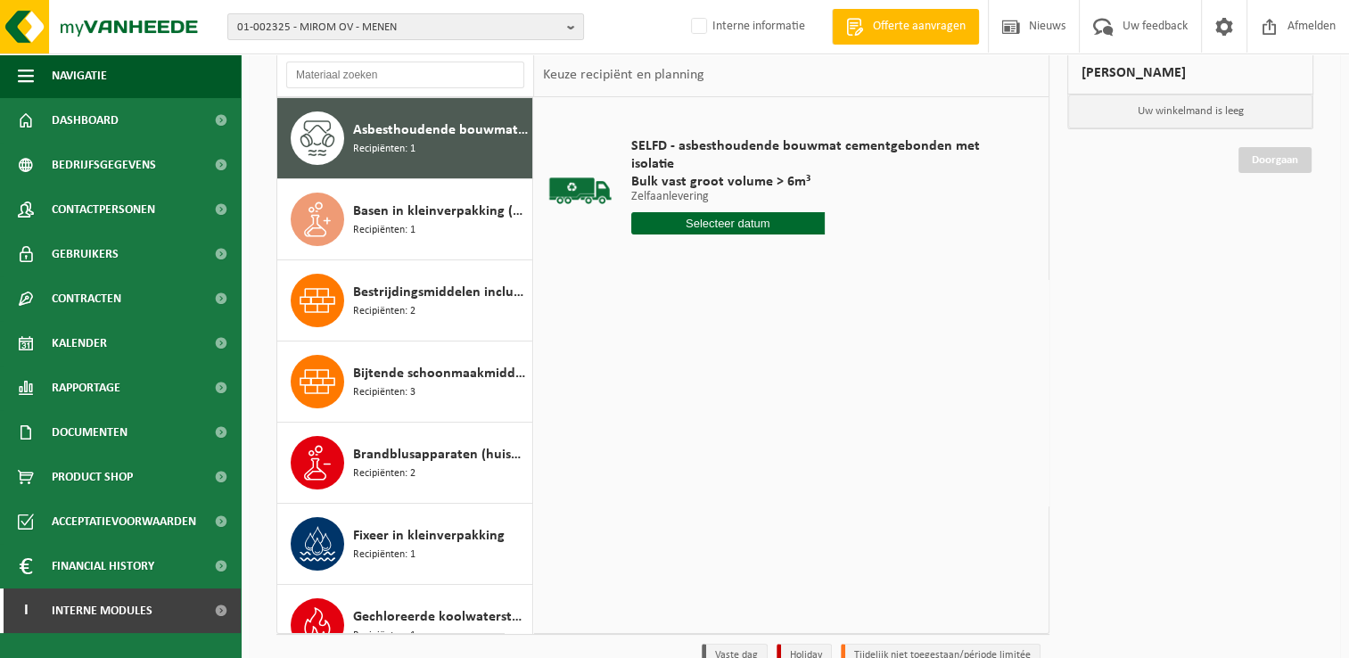
drag, startPoint x: 891, startPoint y: 422, endPoint x: 890, endPoint y: 456, distance: 34.8
click at [891, 422] on div "SELFD - asbesthoudende bouwmat cementgebonden met isolatie Bulk vast groot volu…" at bounding box center [791, 364] width 514 height 535
